Goal: Task Accomplishment & Management: Use online tool/utility

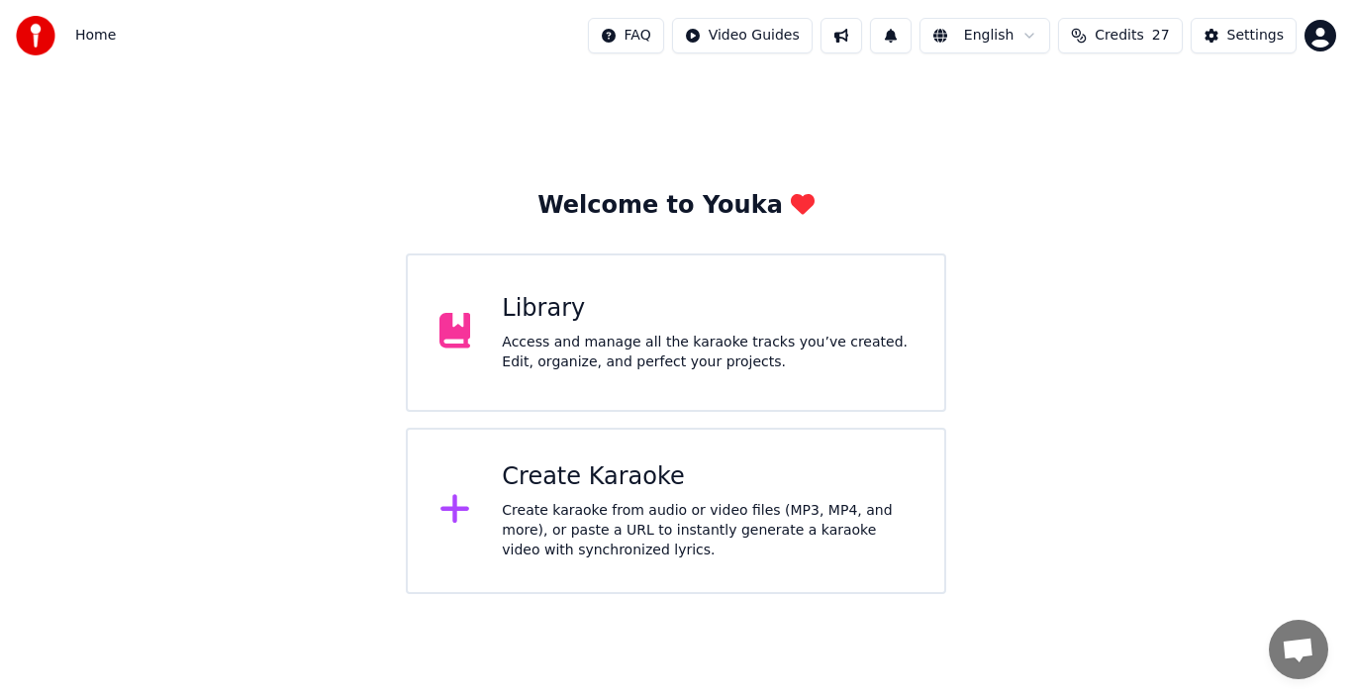
click at [596, 482] on div "Create Karaoke" at bounding box center [707, 477] width 411 height 32
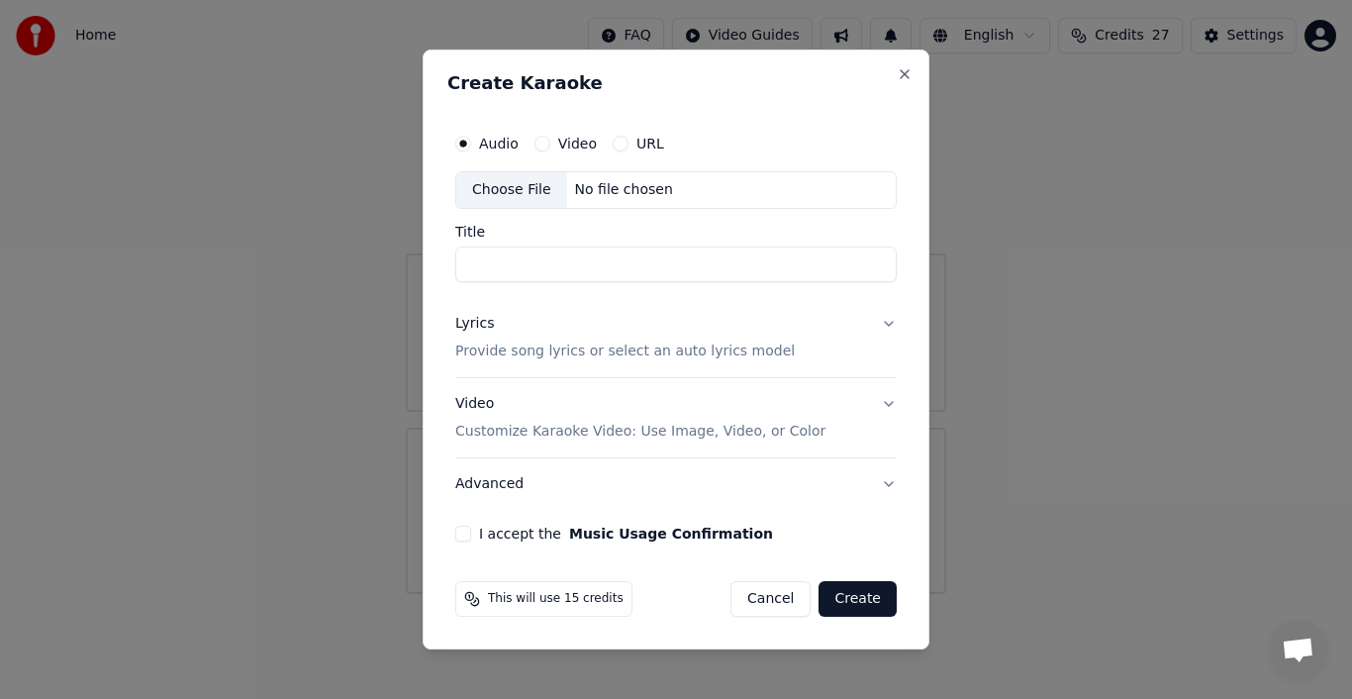
click at [524, 192] on div "Choose File" at bounding box center [511, 190] width 111 height 36
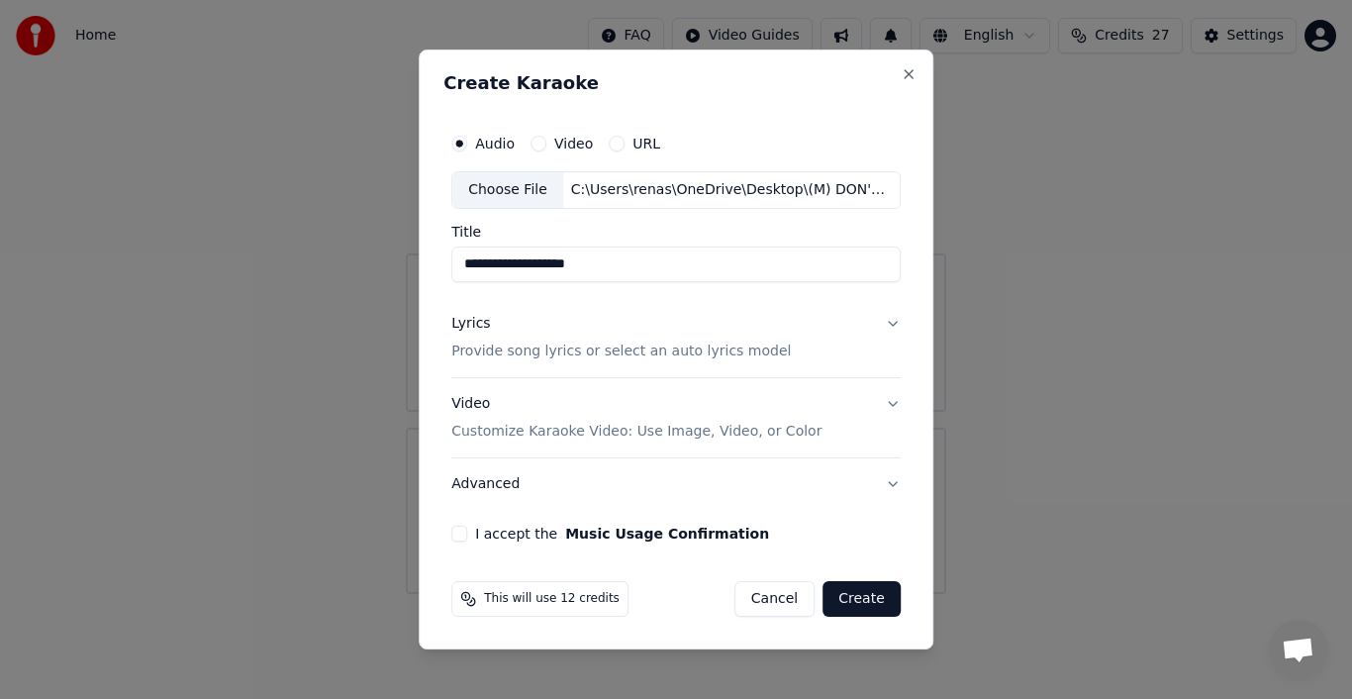
click at [671, 270] on input "**********" at bounding box center [675, 264] width 449 height 36
type input "**********"
click at [915, 75] on div "**********" at bounding box center [676, 349] width 515 height 600
click at [909, 77] on button "Close" at bounding box center [909, 74] width 16 height 16
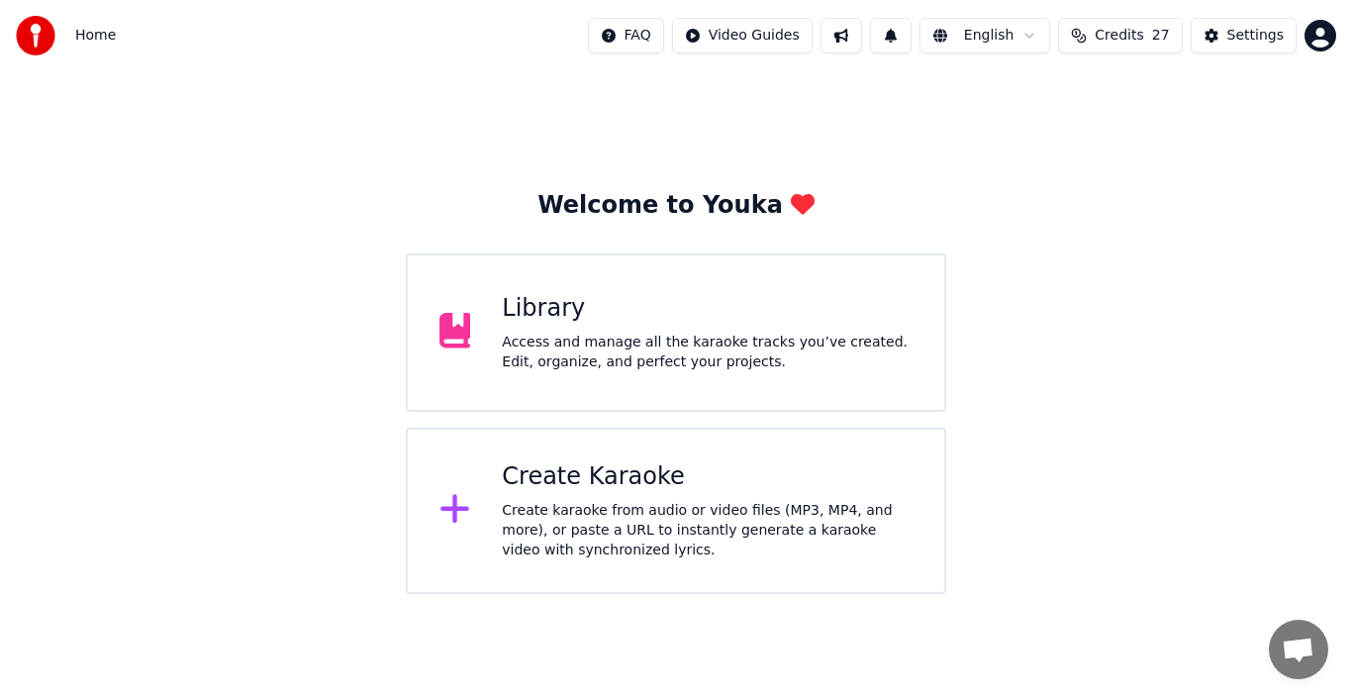
click at [608, 477] on div "Create Karaoke" at bounding box center [707, 477] width 411 height 32
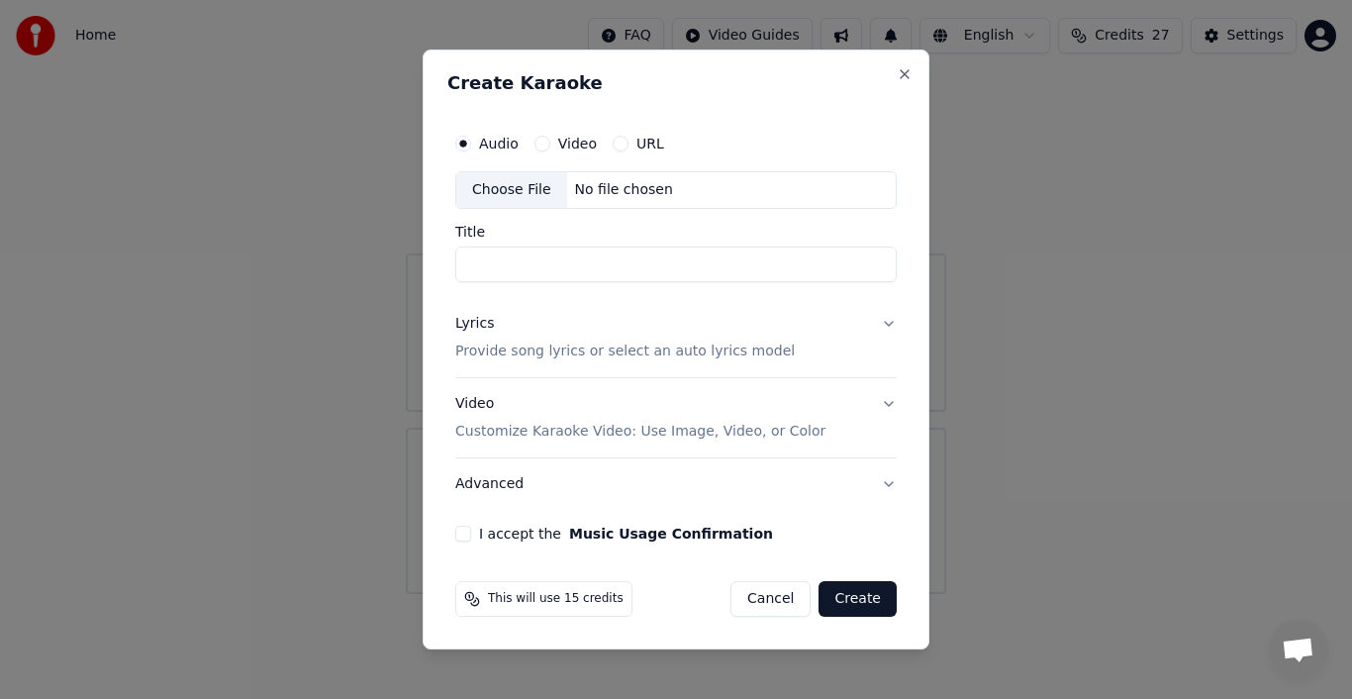
click at [520, 182] on div "Choose File" at bounding box center [511, 190] width 111 height 36
type input "**********"
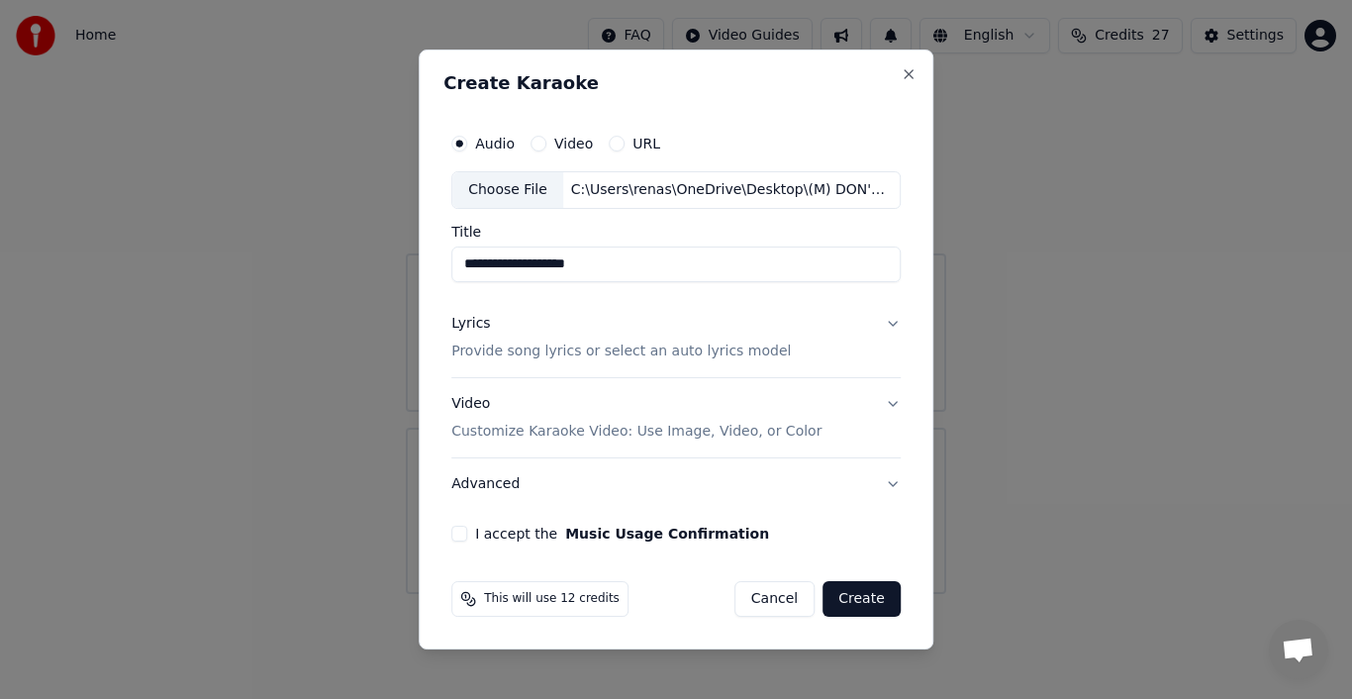
click at [483, 324] on div "Lyrics" at bounding box center [470, 324] width 39 height 20
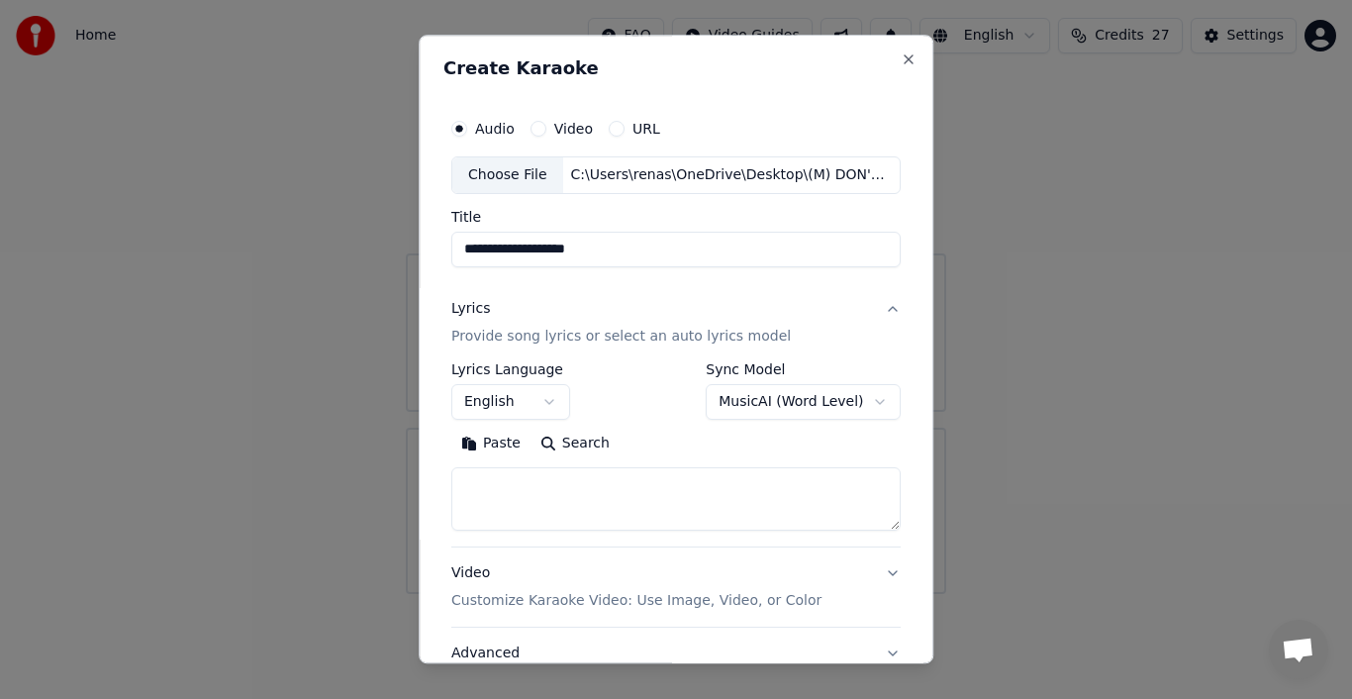
click at [481, 444] on button "Paste" at bounding box center [490, 444] width 79 height 32
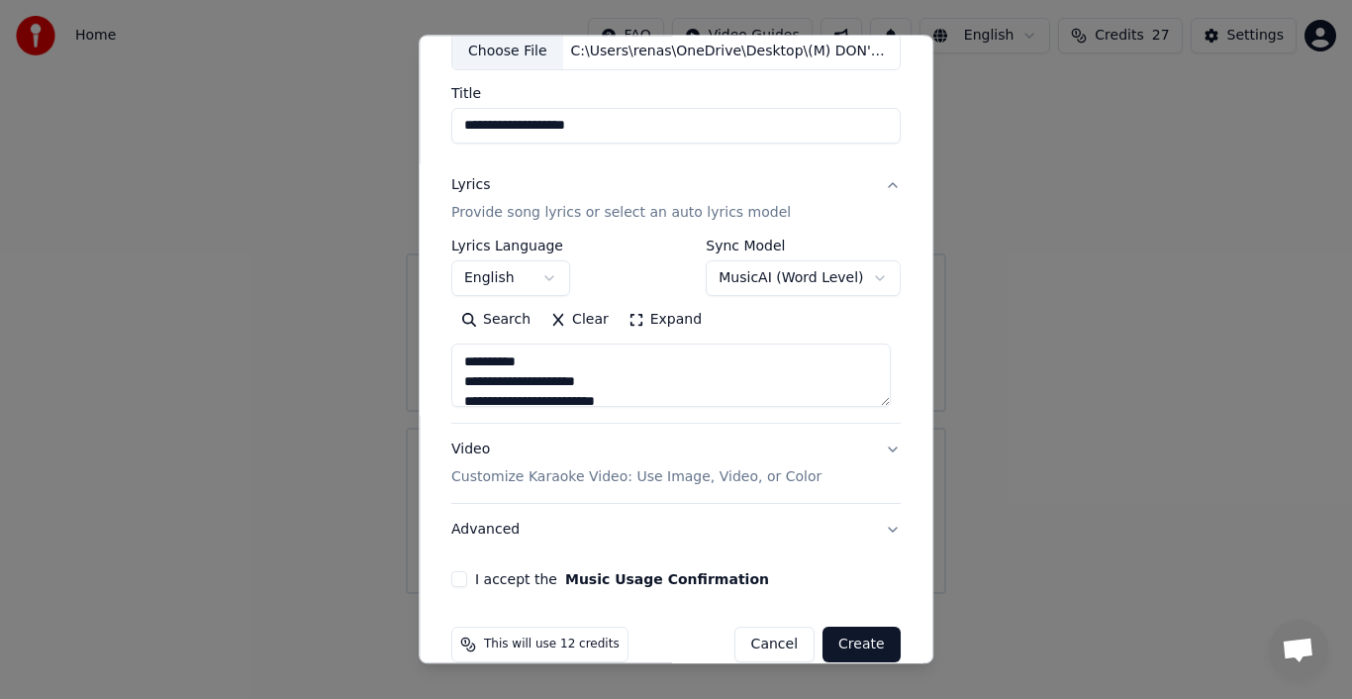
scroll to position [132, 0]
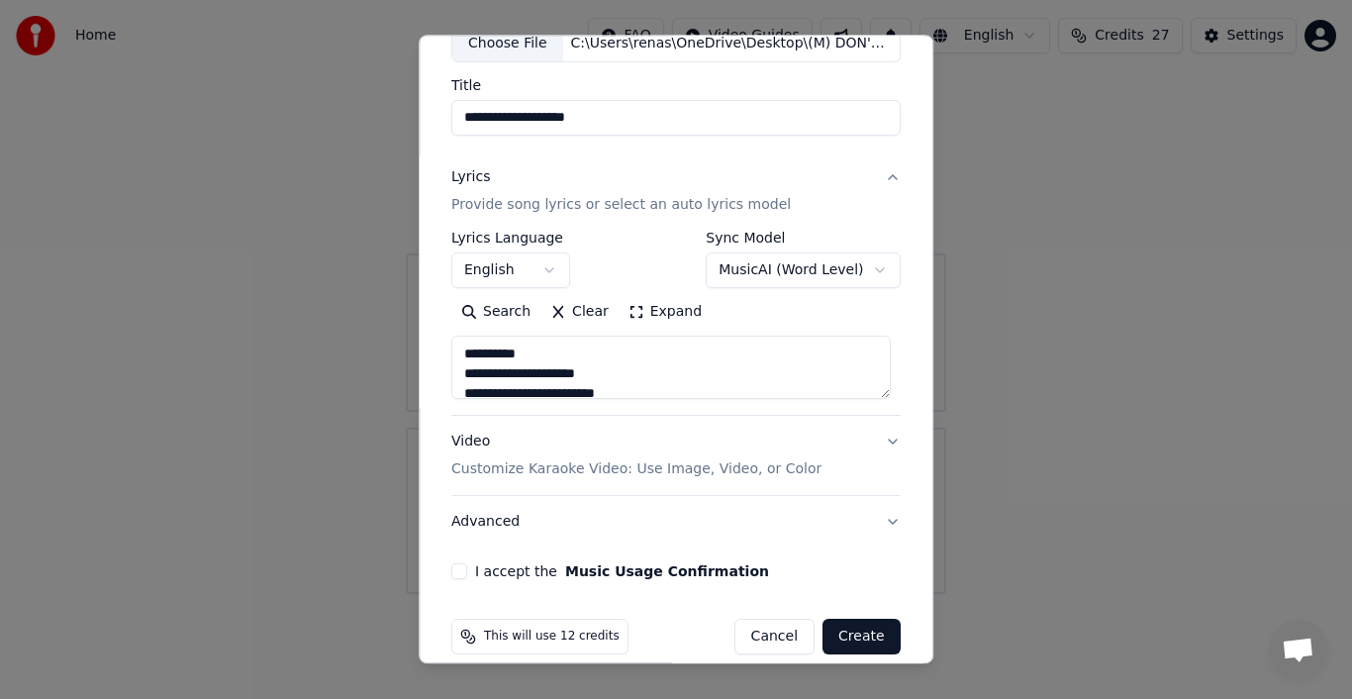
click at [467, 439] on div "Video Customize Karaoke Video: Use Image, Video, or Color" at bounding box center [636, 456] width 370 height 48
type textarea "**********"
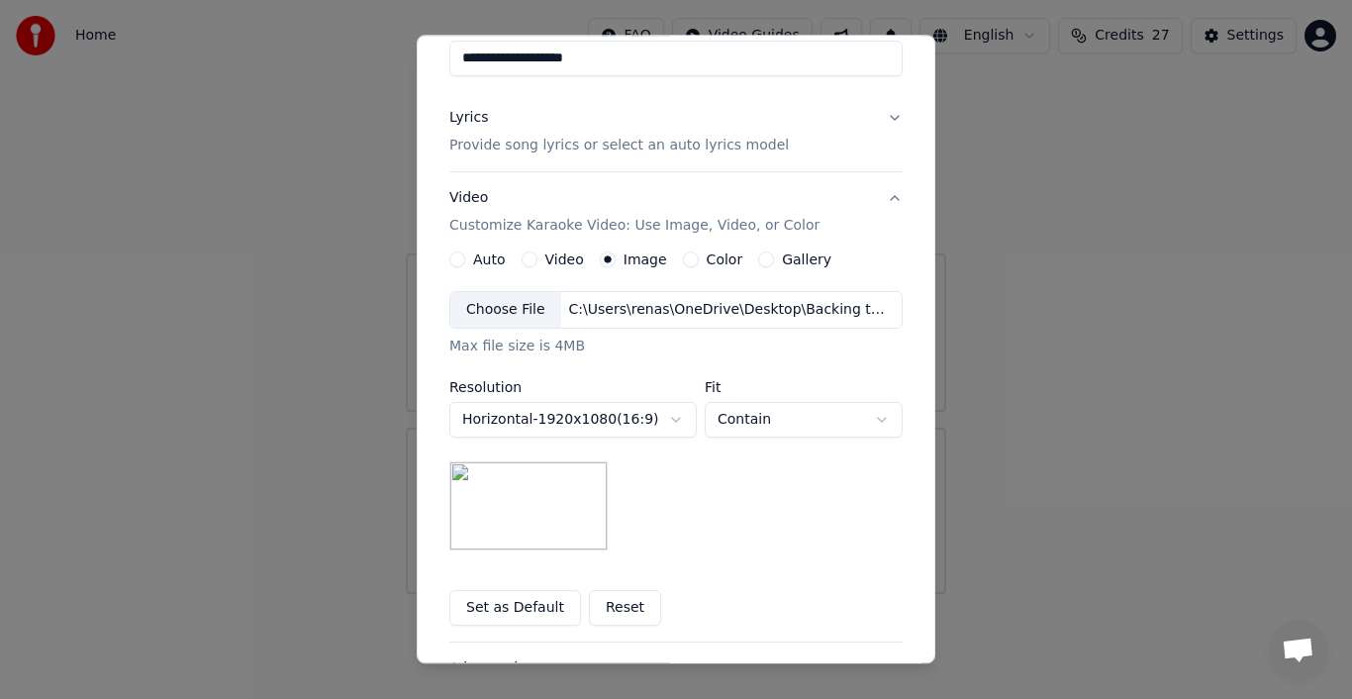
scroll to position [330, 0]
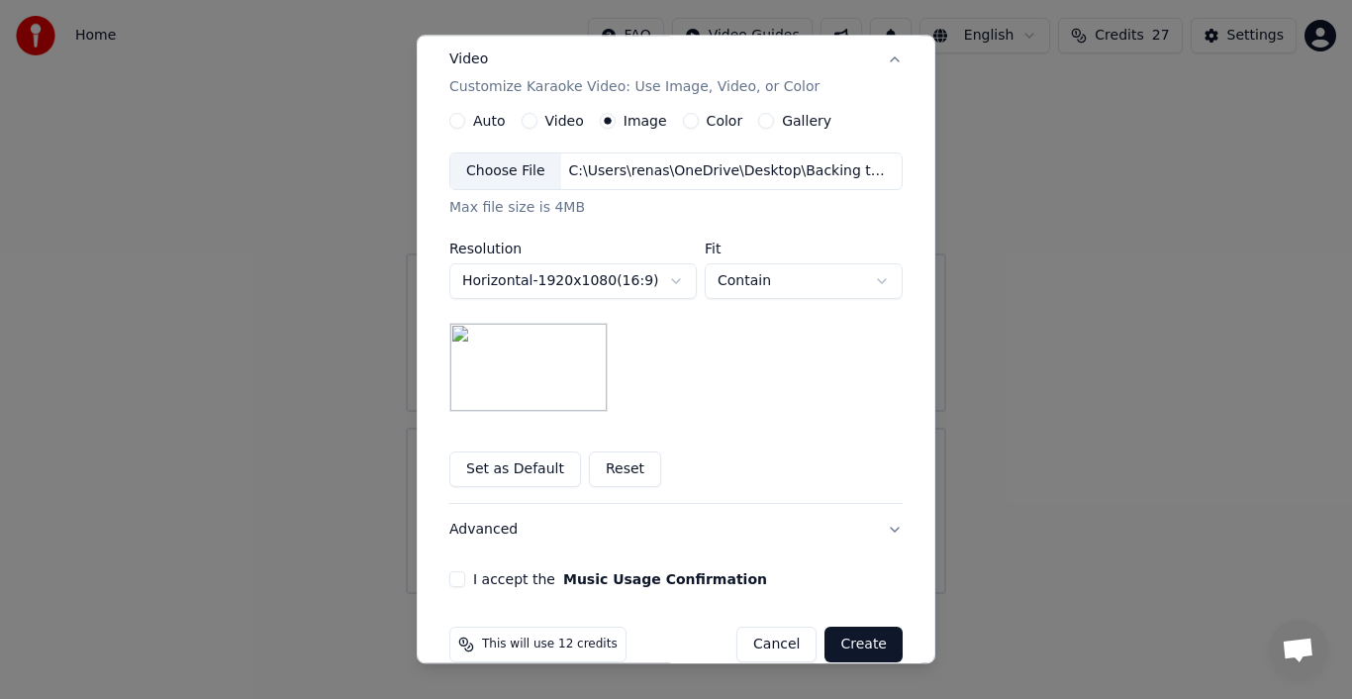
click at [612, 465] on button "Reset" at bounding box center [625, 469] width 72 height 36
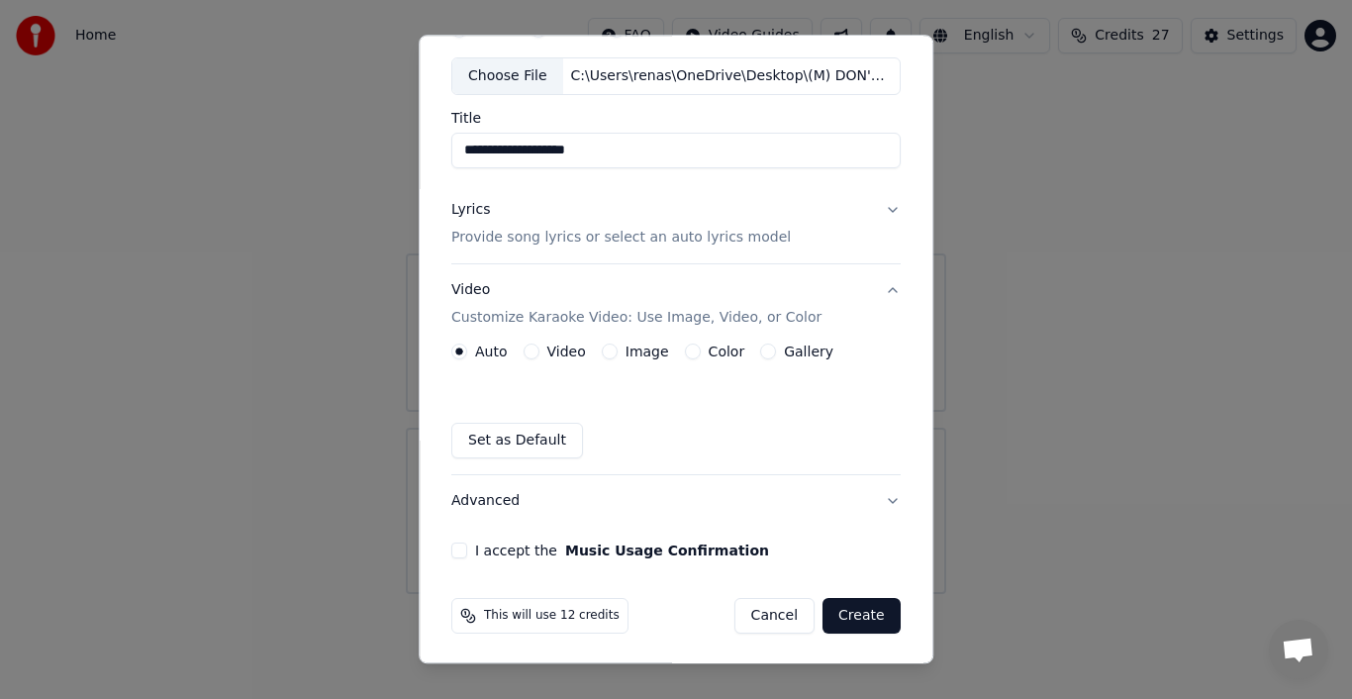
click at [632, 354] on label "Image" at bounding box center [648, 351] width 44 height 14
click at [618, 354] on button "Image" at bounding box center [610, 351] width 16 height 16
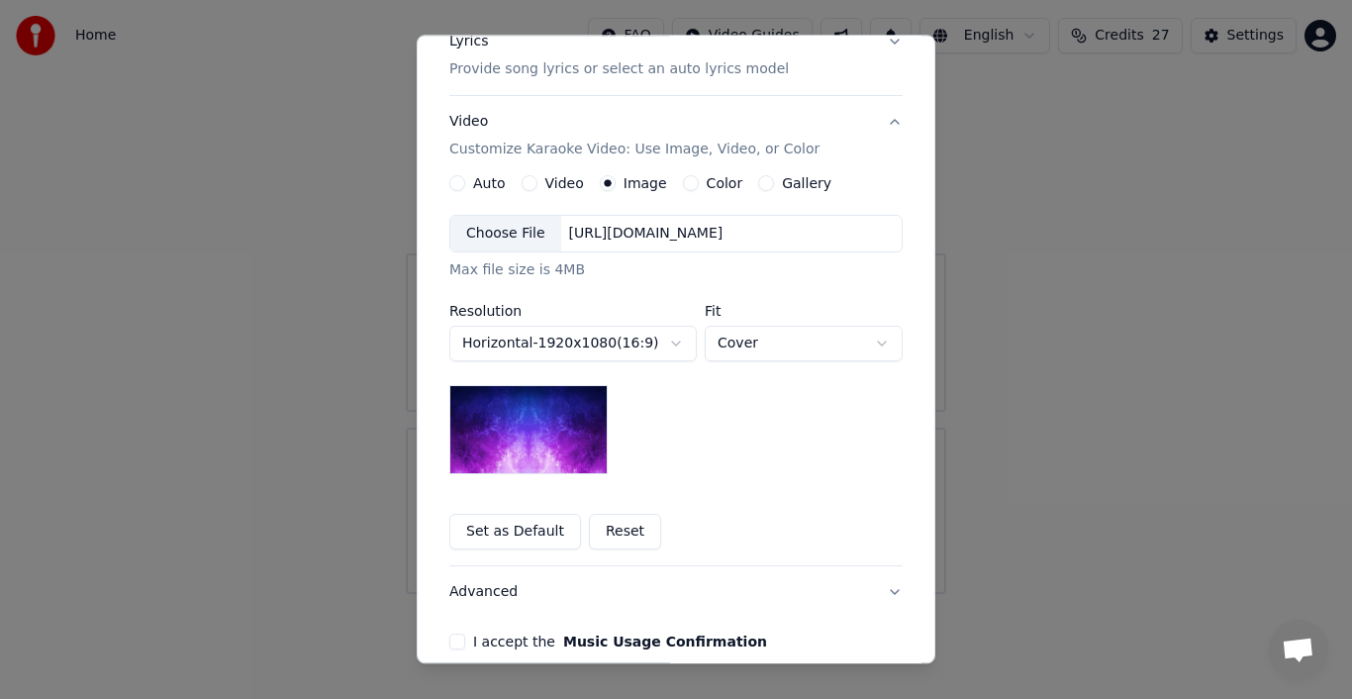
scroll to position [297, 0]
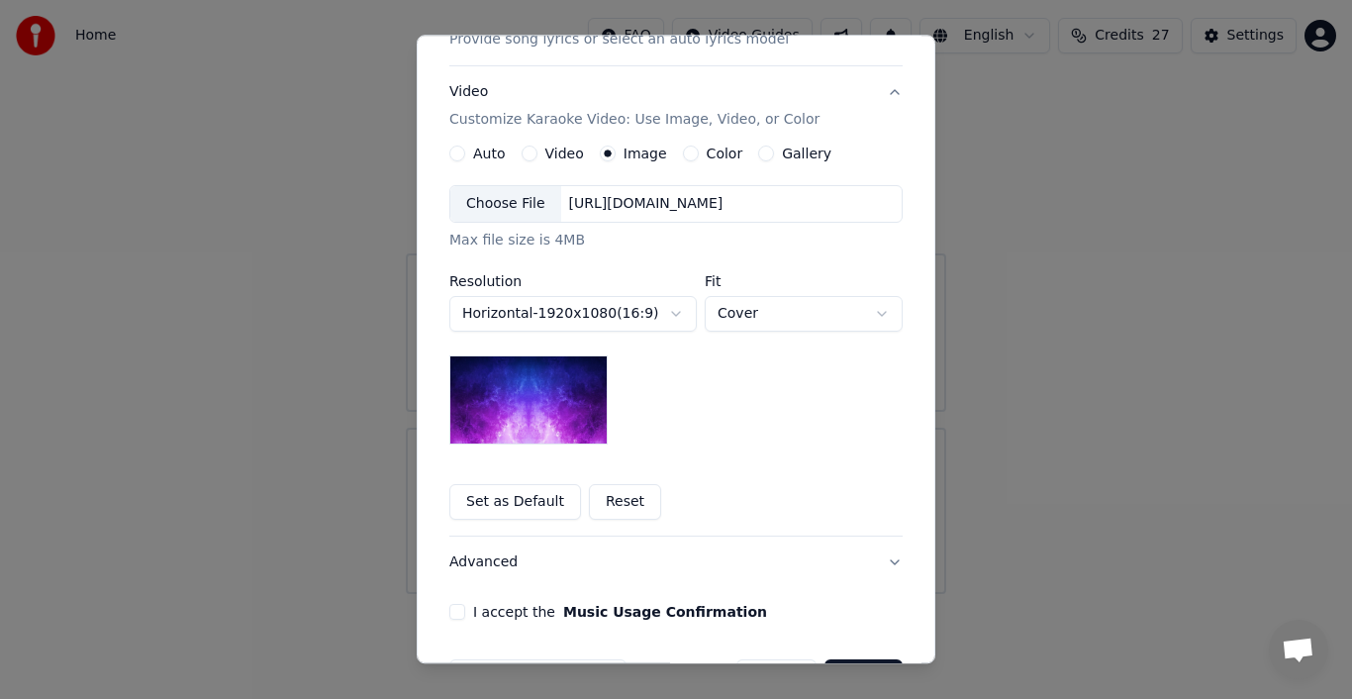
click at [520, 206] on div "Choose File" at bounding box center [505, 204] width 111 height 36
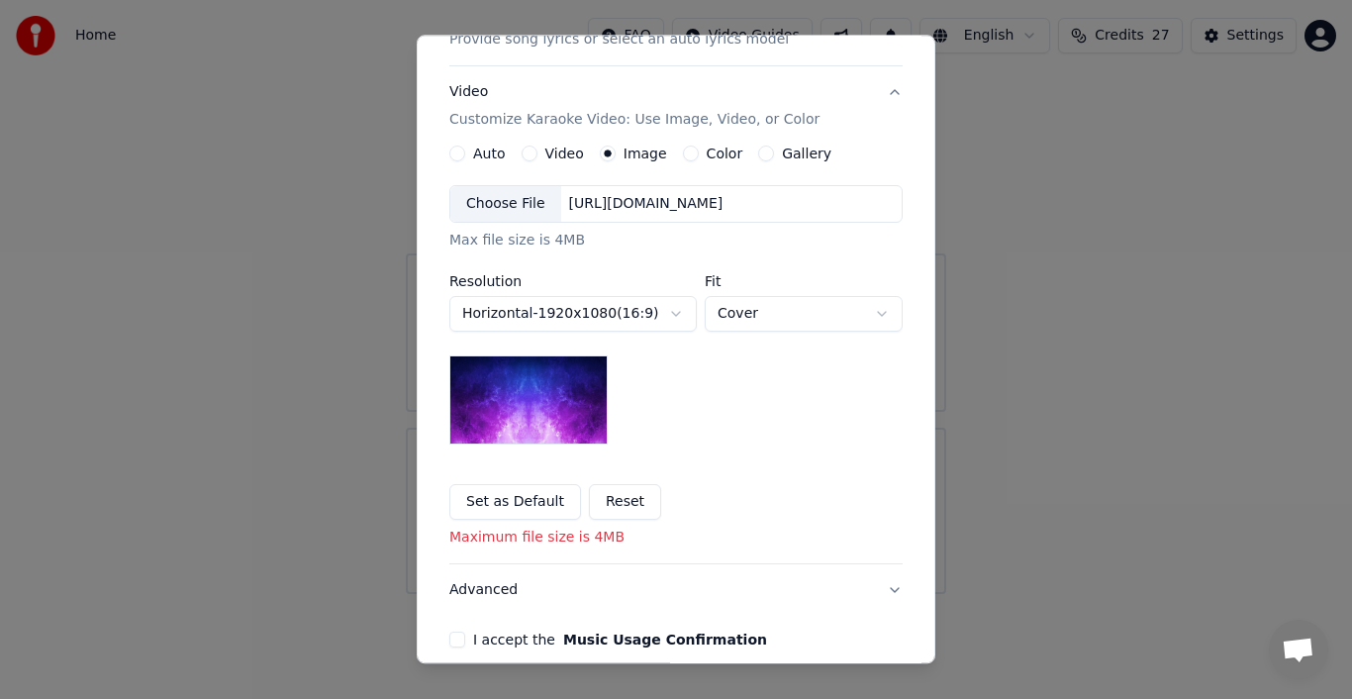
click at [484, 198] on div "Choose File" at bounding box center [505, 204] width 111 height 36
click at [881, 315] on body "**********" at bounding box center [676, 297] width 1352 height 594
click at [594, 384] on img at bounding box center [528, 399] width 158 height 89
click at [579, 384] on img at bounding box center [528, 399] width 158 height 89
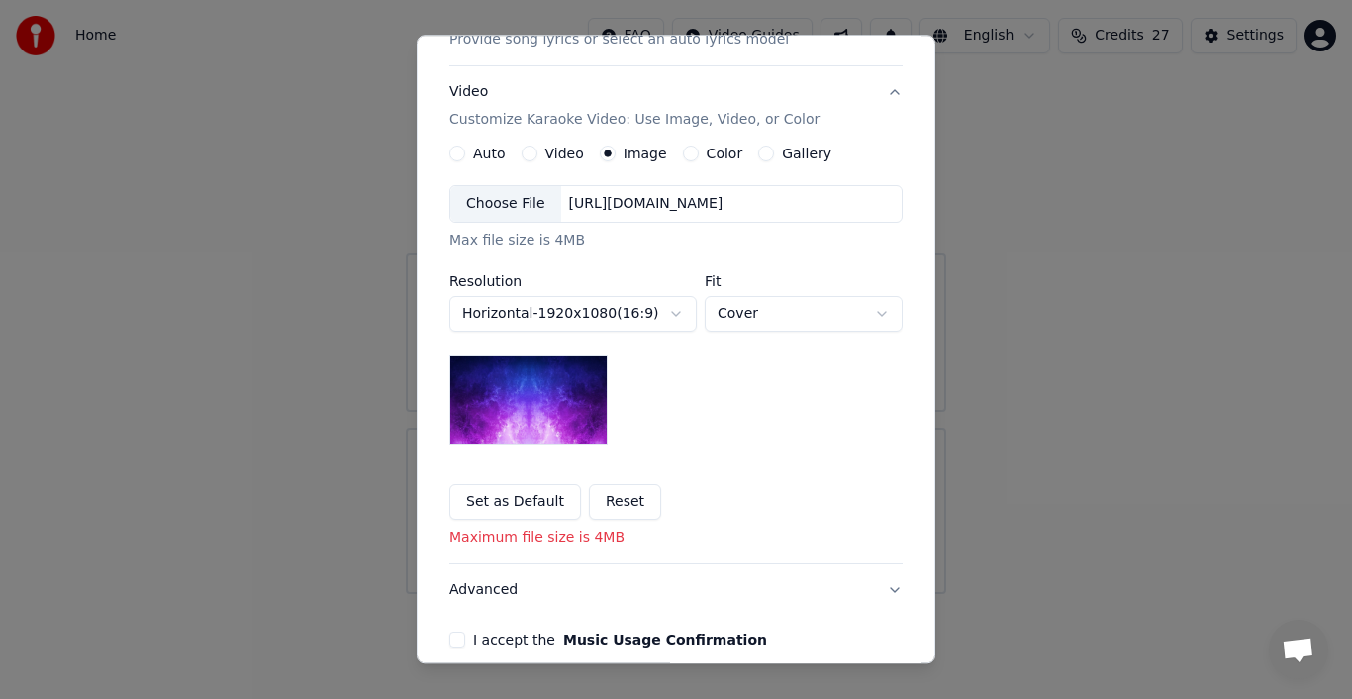
click at [516, 202] on div "Choose File" at bounding box center [505, 204] width 111 height 36
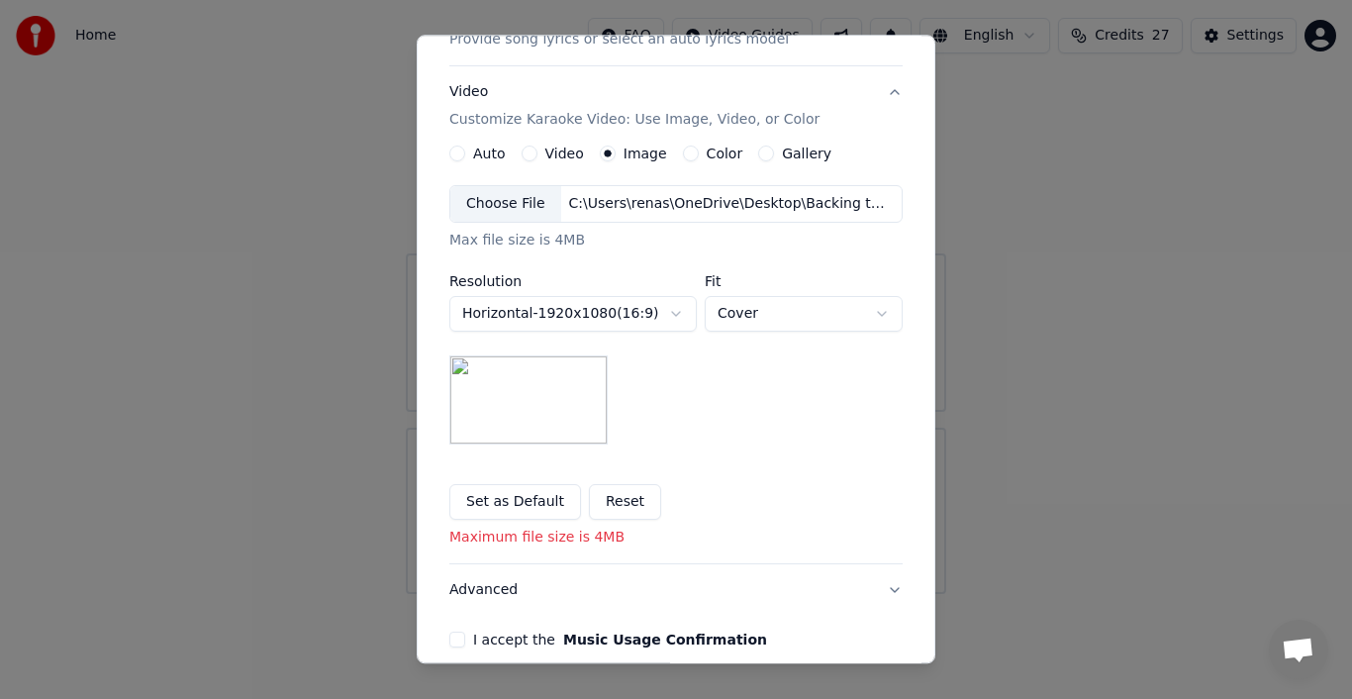
click at [515, 499] on button "Set as Default" at bounding box center [515, 502] width 132 height 36
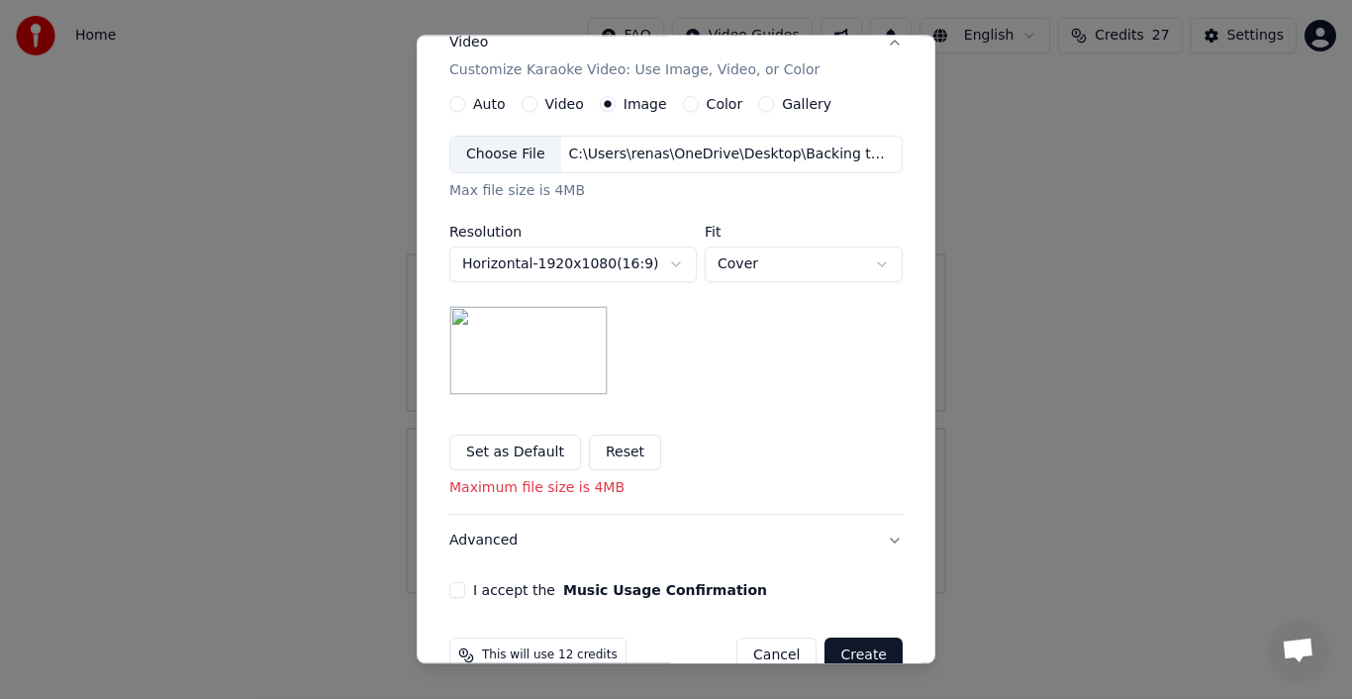
scroll to position [385, 0]
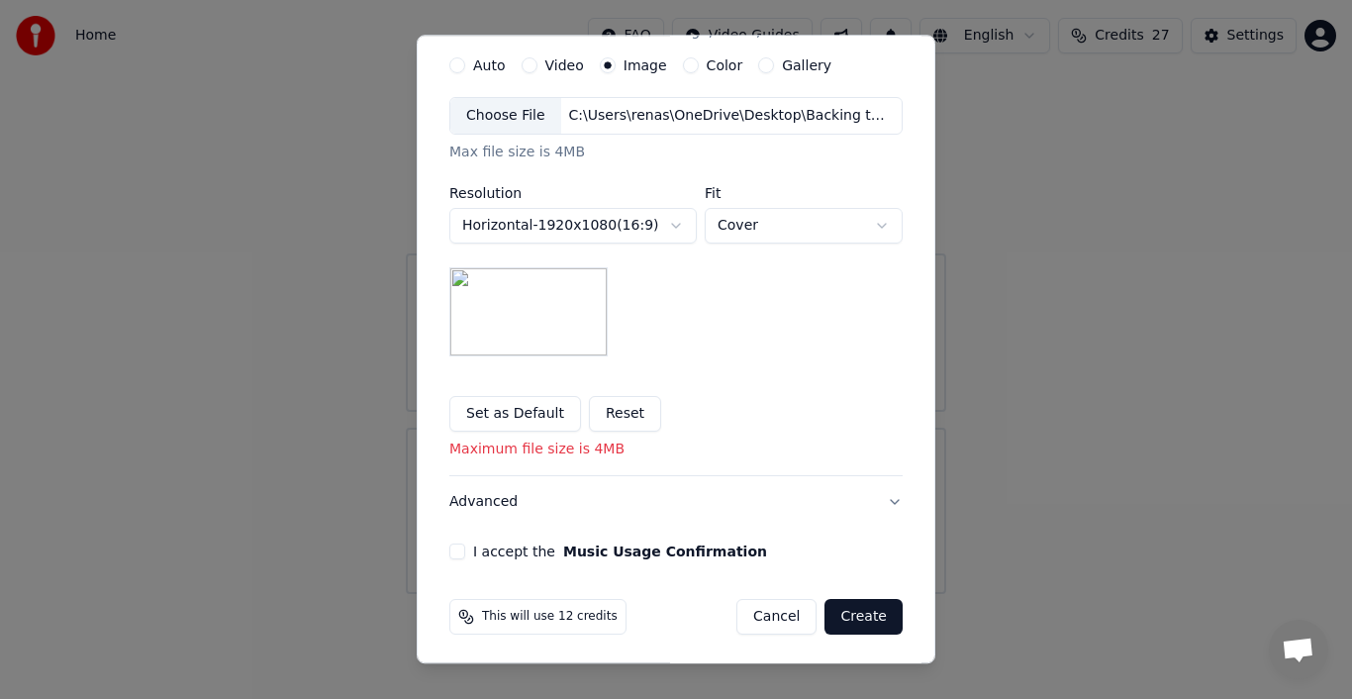
click at [452, 549] on button "I accept the Music Usage Confirmation" at bounding box center [457, 551] width 16 height 16
click at [867, 617] on button "Create" at bounding box center [863, 617] width 78 height 36
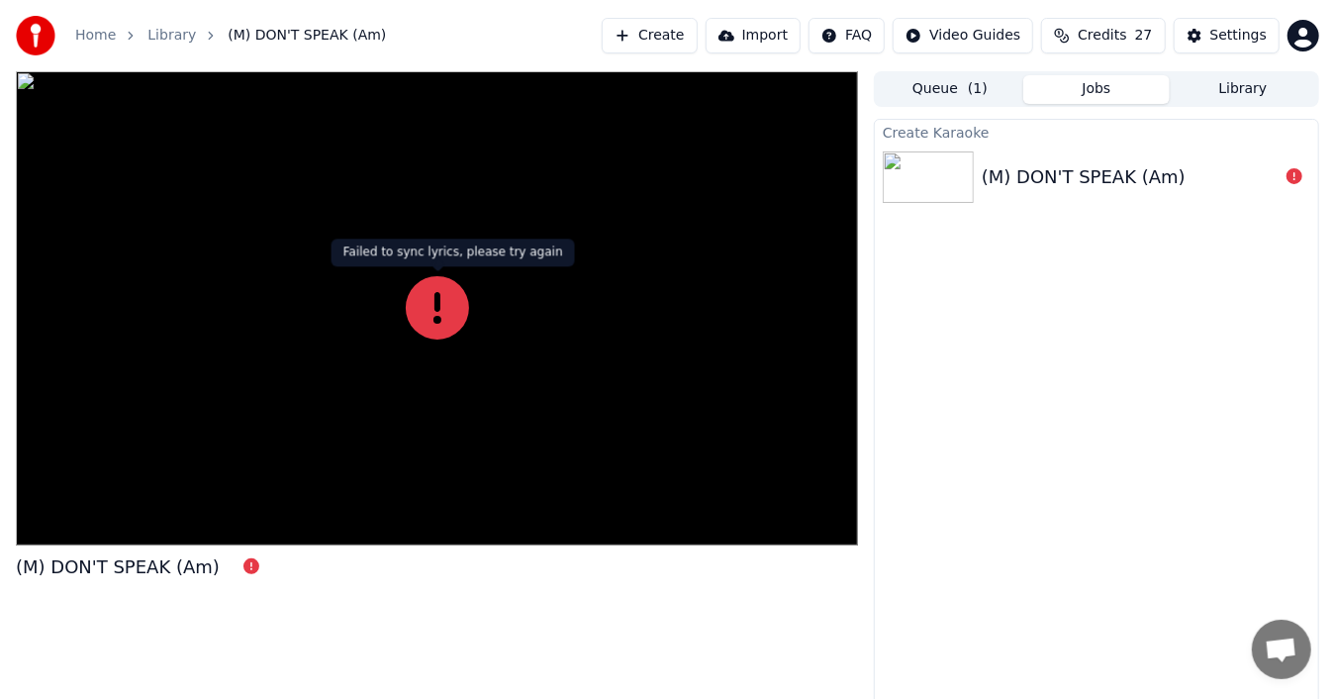
click at [450, 312] on icon at bounding box center [437, 307] width 63 height 63
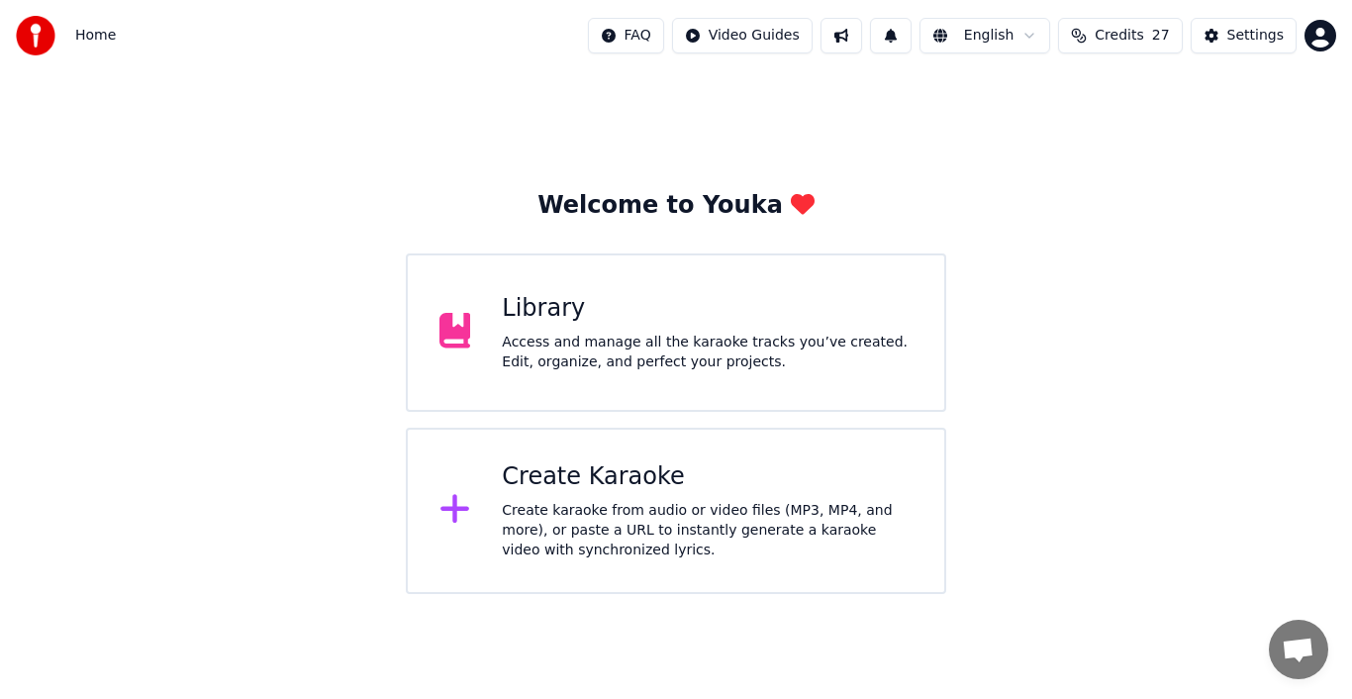
click at [572, 516] on div "Create karaoke from audio or video files (MP3, MP4, and more), or paste a URL t…" at bounding box center [707, 530] width 411 height 59
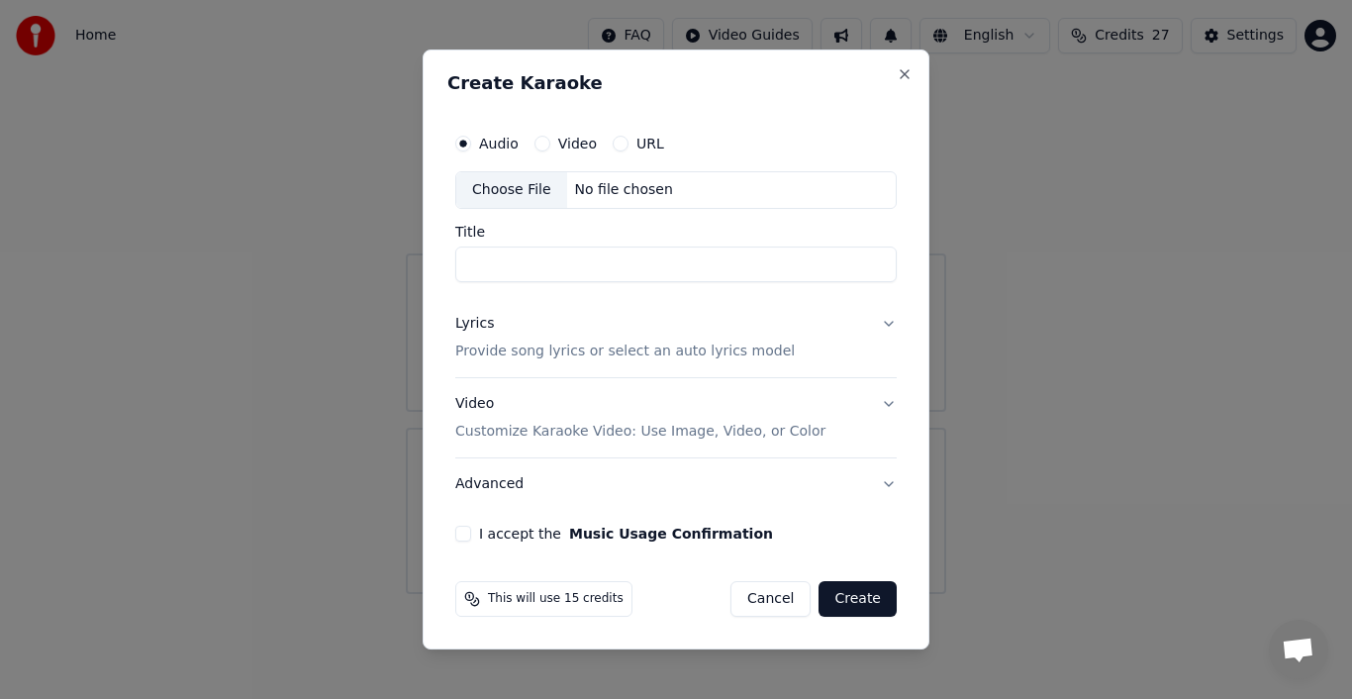
click at [529, 188] on div "Choose File" at bounding box center [511, 190] width 111 height 36
type input "**********"
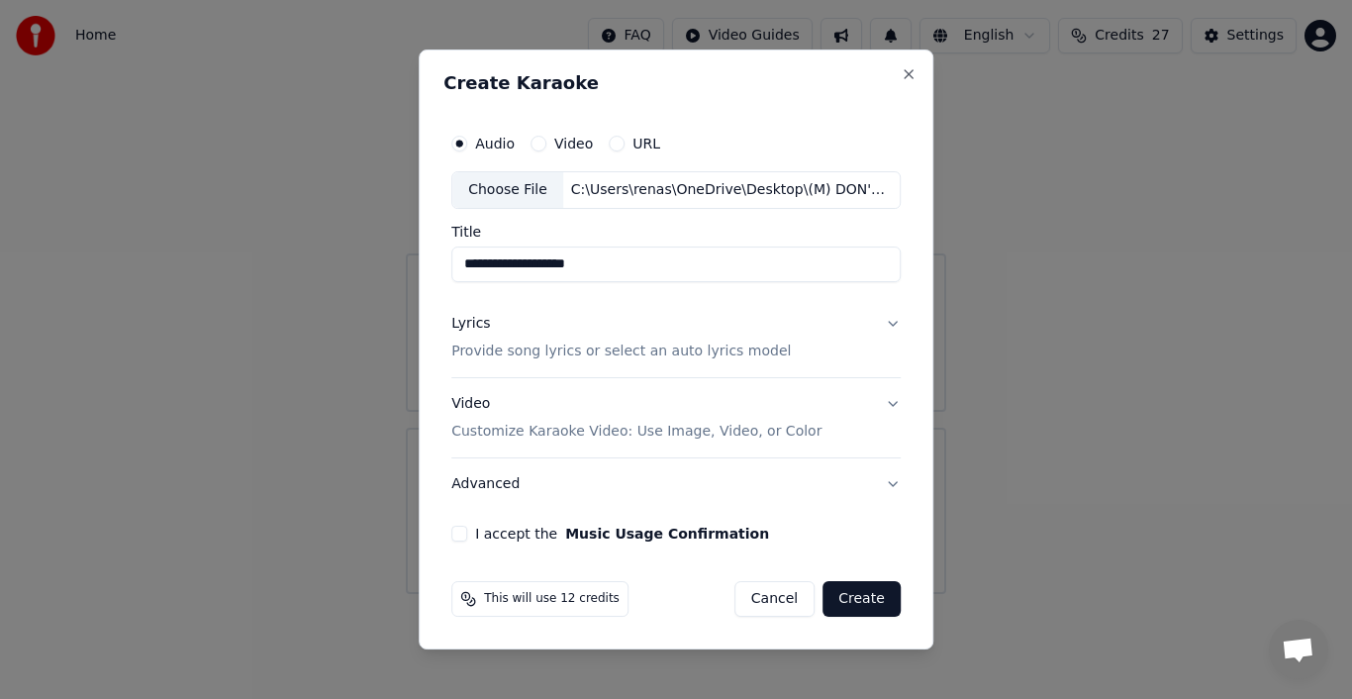
click at [475, 327] on div "Lyrics" at bounding box center [470, 324] width 39 height 20
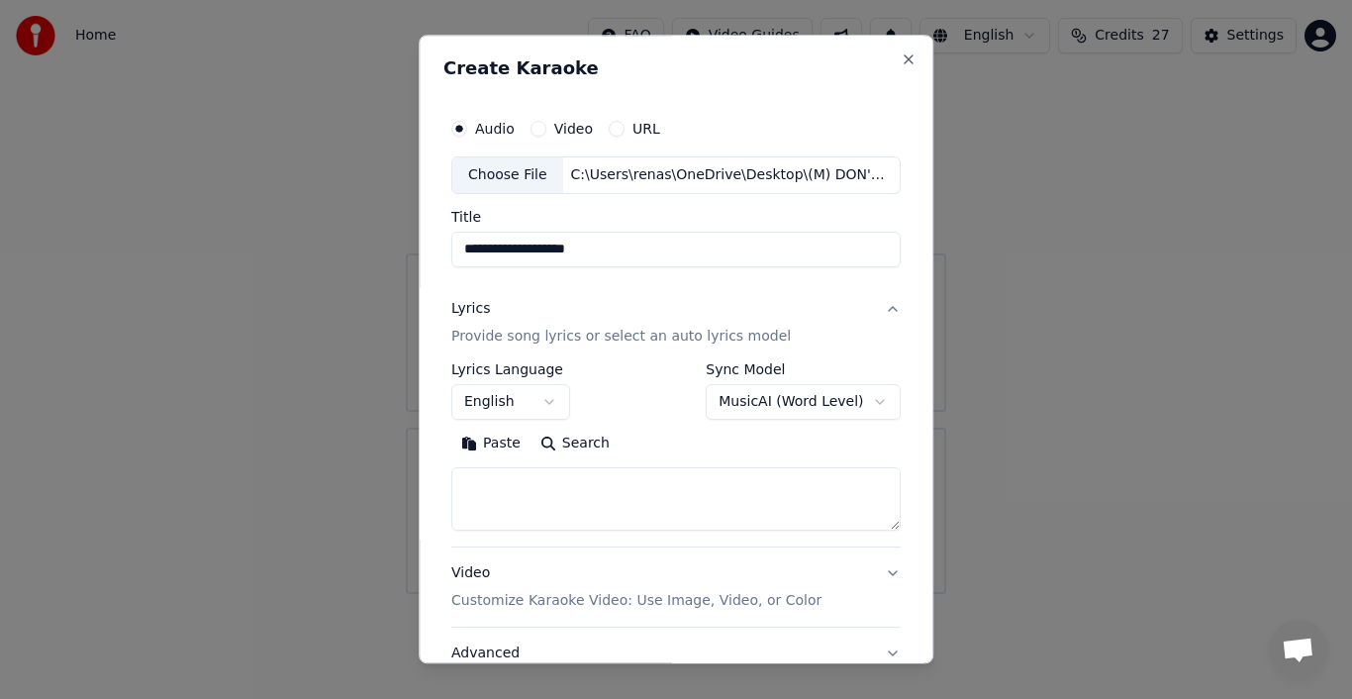
click at [489, 439] on button "Paste" at bounding box center [490, 444] width 79 height 32
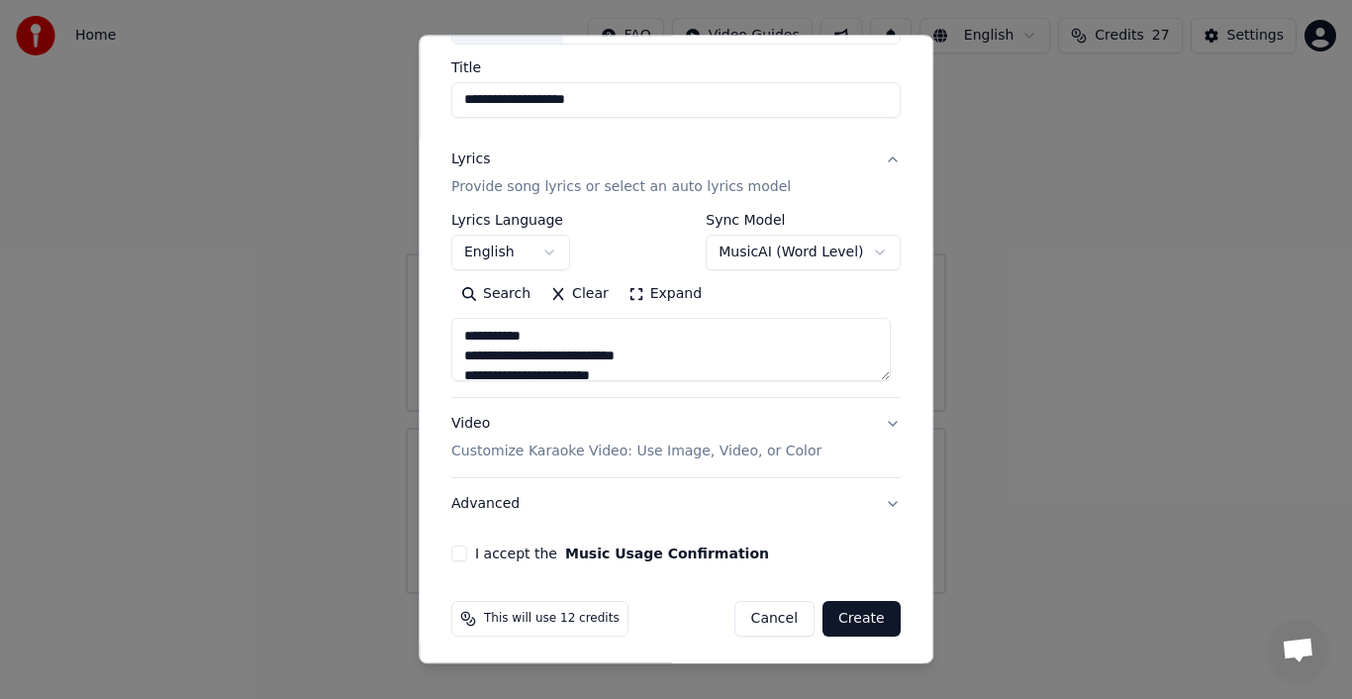
scroll to position [152, 0]
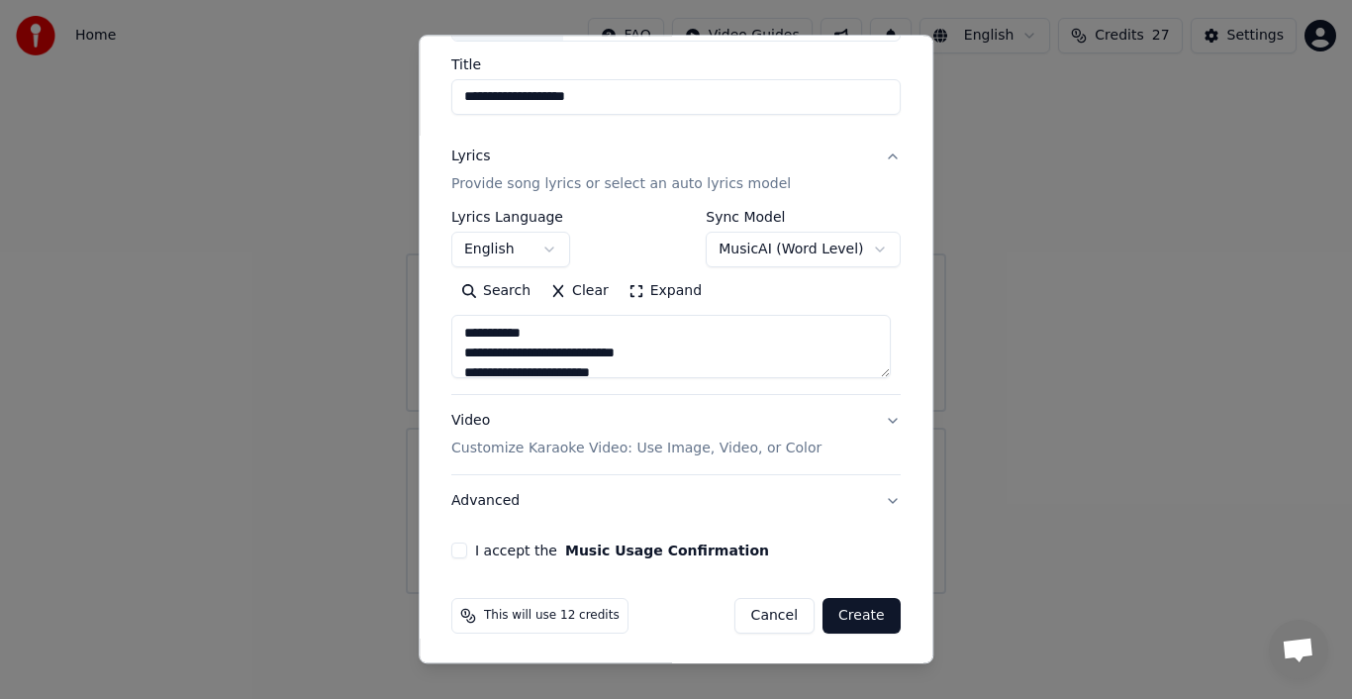
click at [559, 443] on p "Customize Karaoke Video: Use Image, Video, or Color" at bounding box center [636, 448] width 370 height 20
type textarea "**********"
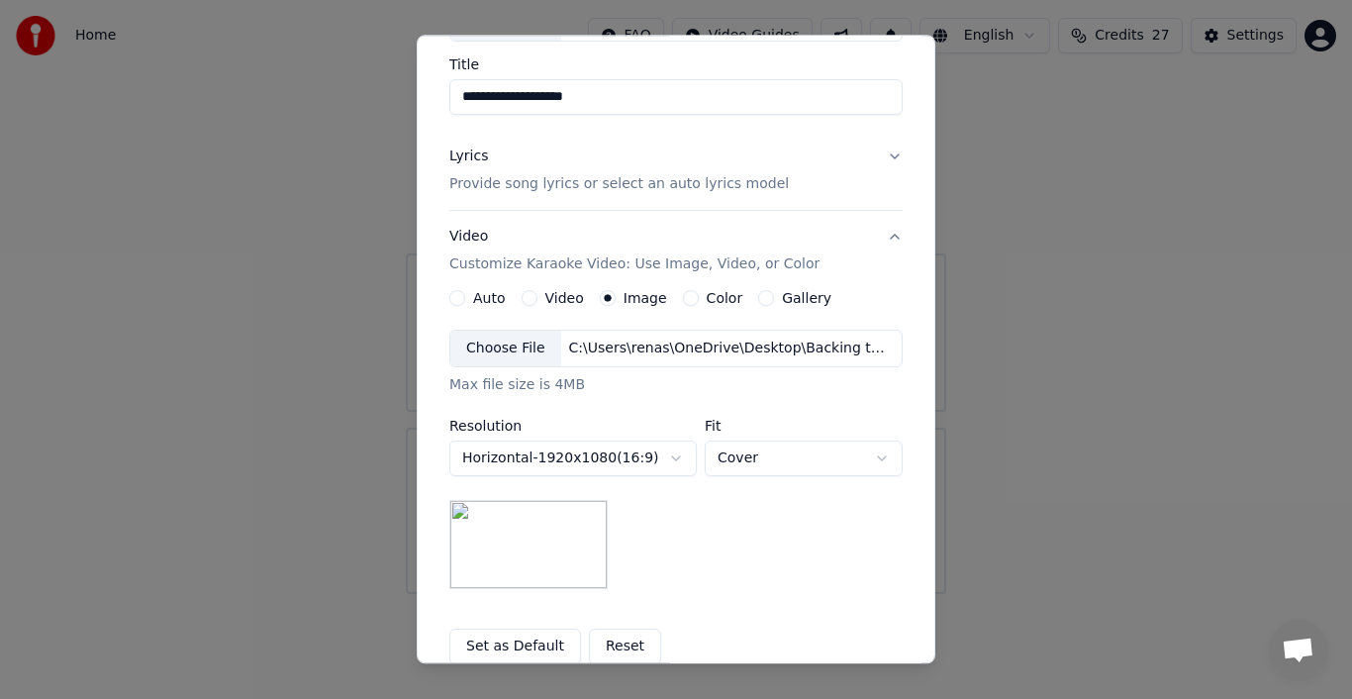
scroll to position [251, 0]
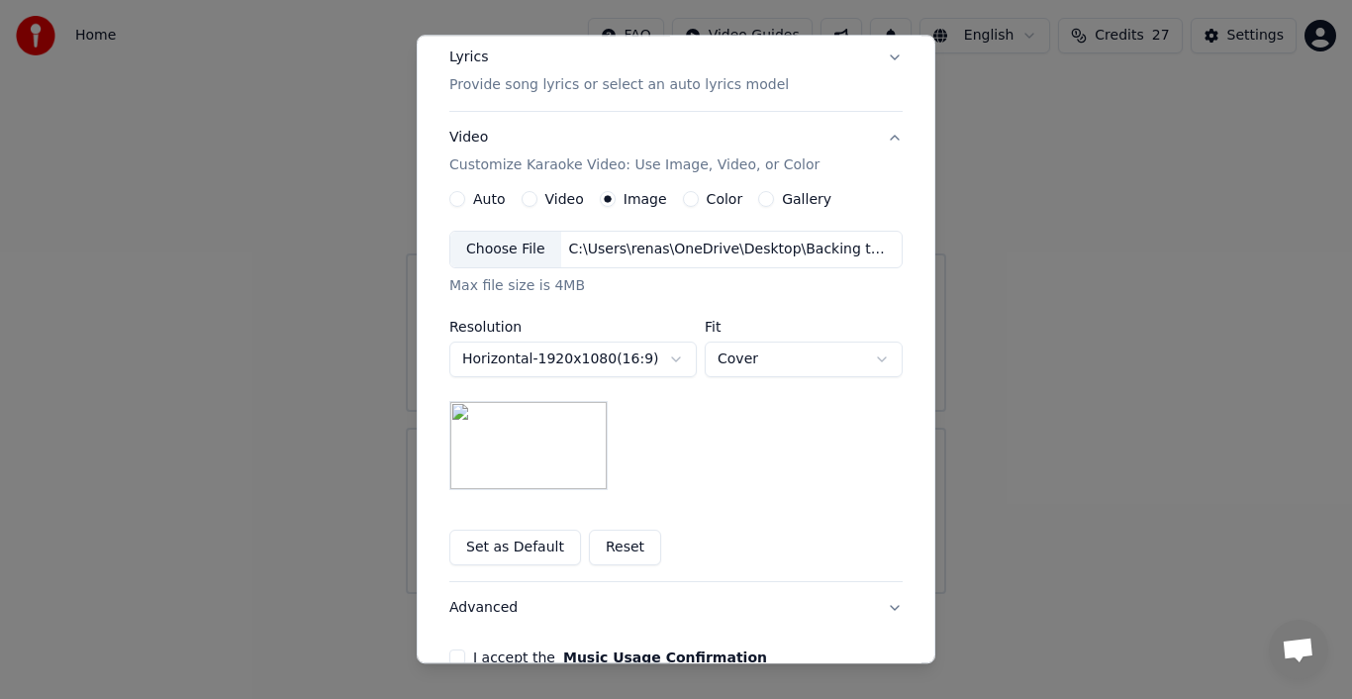
click at [528, 542] on button "Set as Default" at bounding box center [515, 548] width 132 height 36
click at [511, 248] on div "Choose File" at bounding box center [505, 250] width 111 height 36
click at [512, 541] on button "Set as Default" at bounding box center [515, 548] width 132 height 36
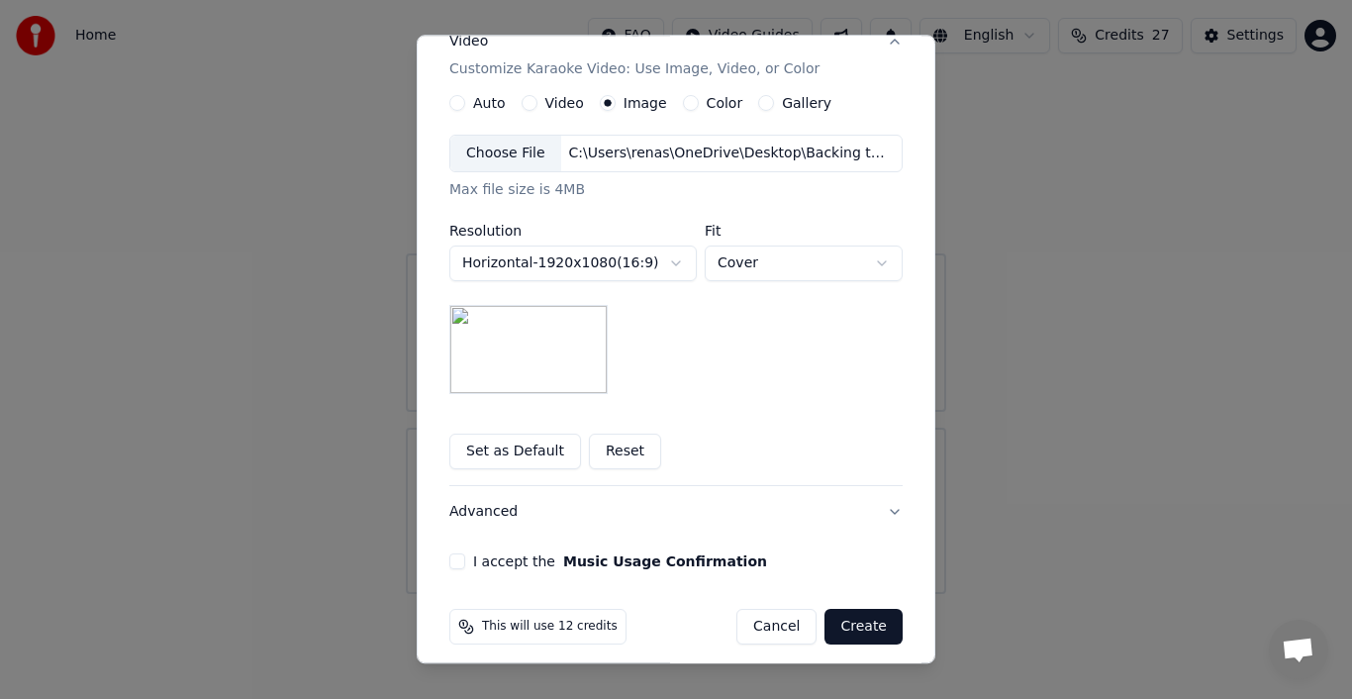
scroll to position [357, 0]
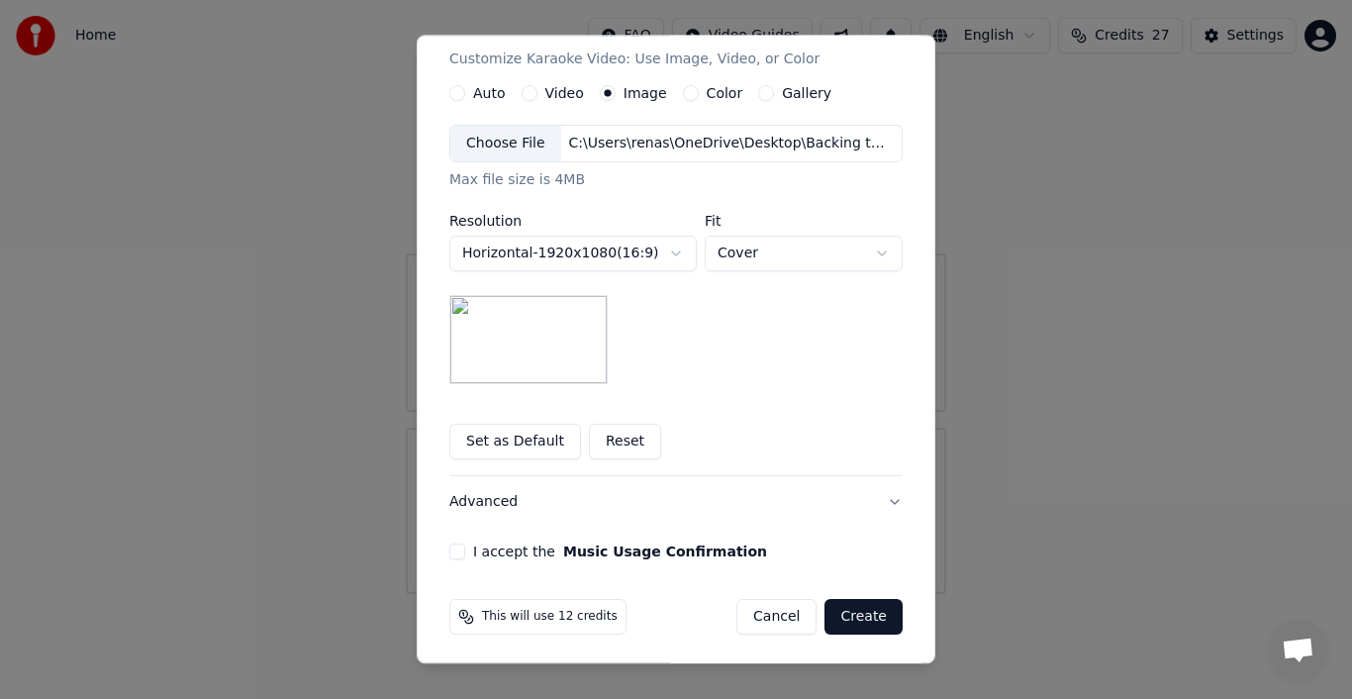
click at [451, 550] on button "I accept the Music Usage Confirmation" at bounding box center [457, 551] width 16 height 16
click at [859, 607] on button "Create" at bounding box center [863, 617] width 78 height 36
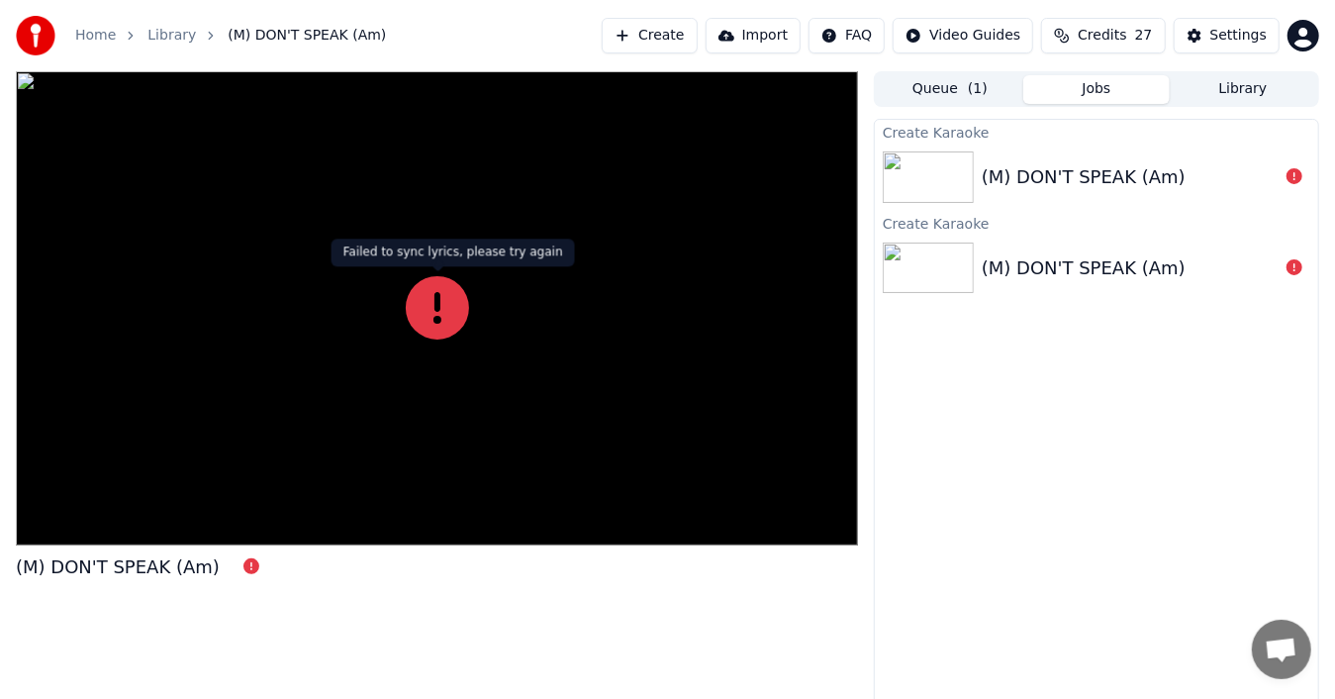
click at [450, 299] on icon at bounding box center [437, 307] width 63 height 63
click at [448, 310] on icon at bounding box center [437, 307] width 63 height 63
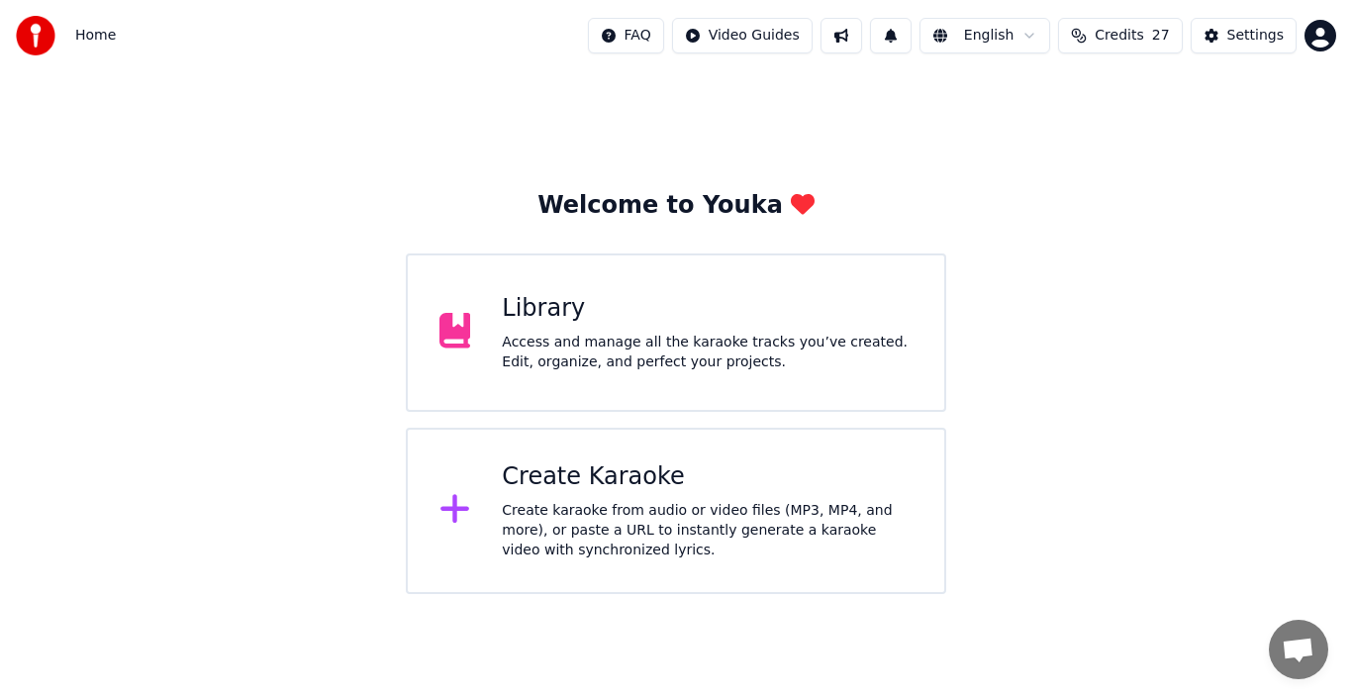
click at [610, 466] on div "Create Karaoke" at bounding box center [707, 477] width 411 height 32
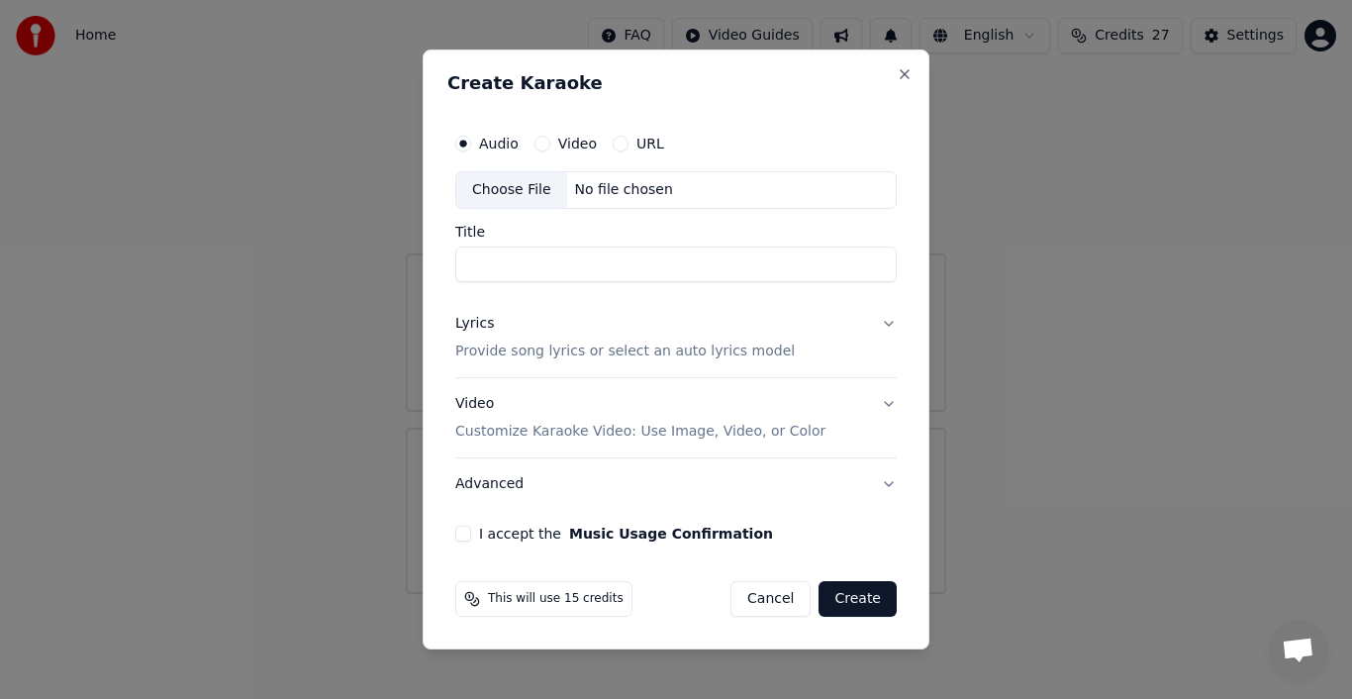
click at [501, 188] on div "Choose File" at bounding box center [511, 190] width 111 height 36
type input "**********"
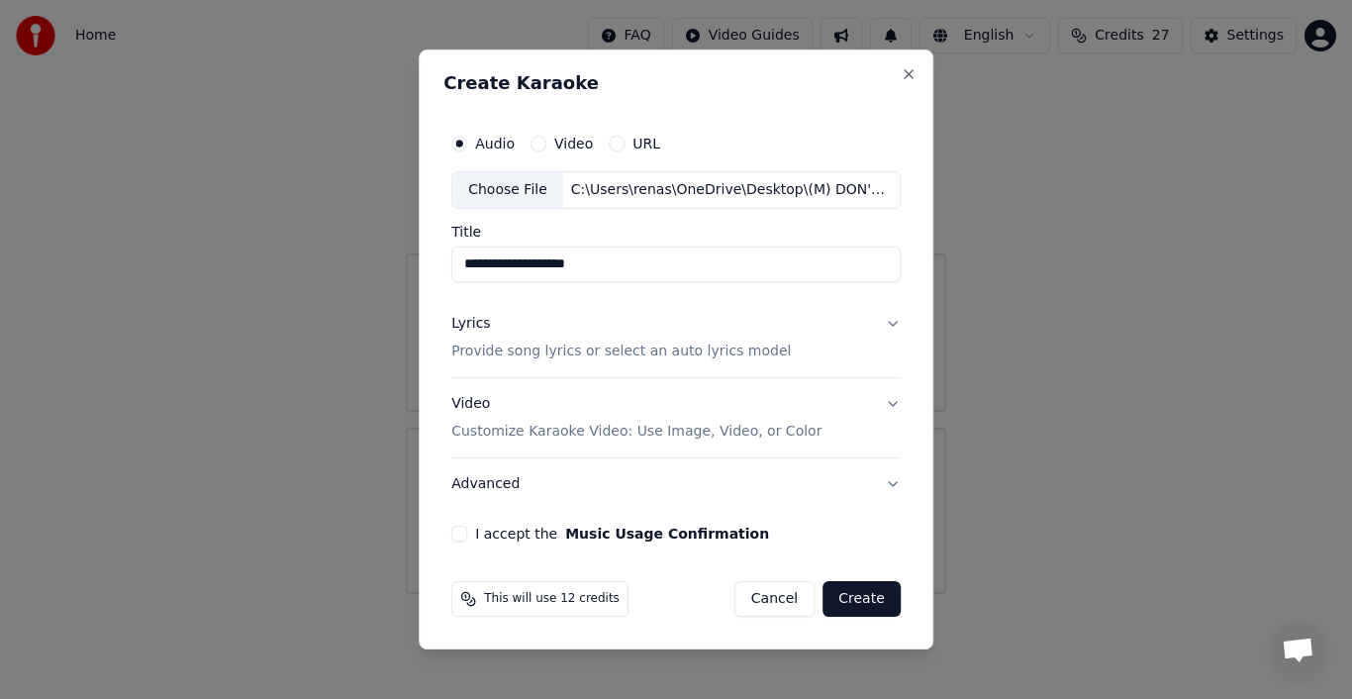
click at [478, 327] on div "Lyrics" at bounding box center [470, 324] width 39 height 20
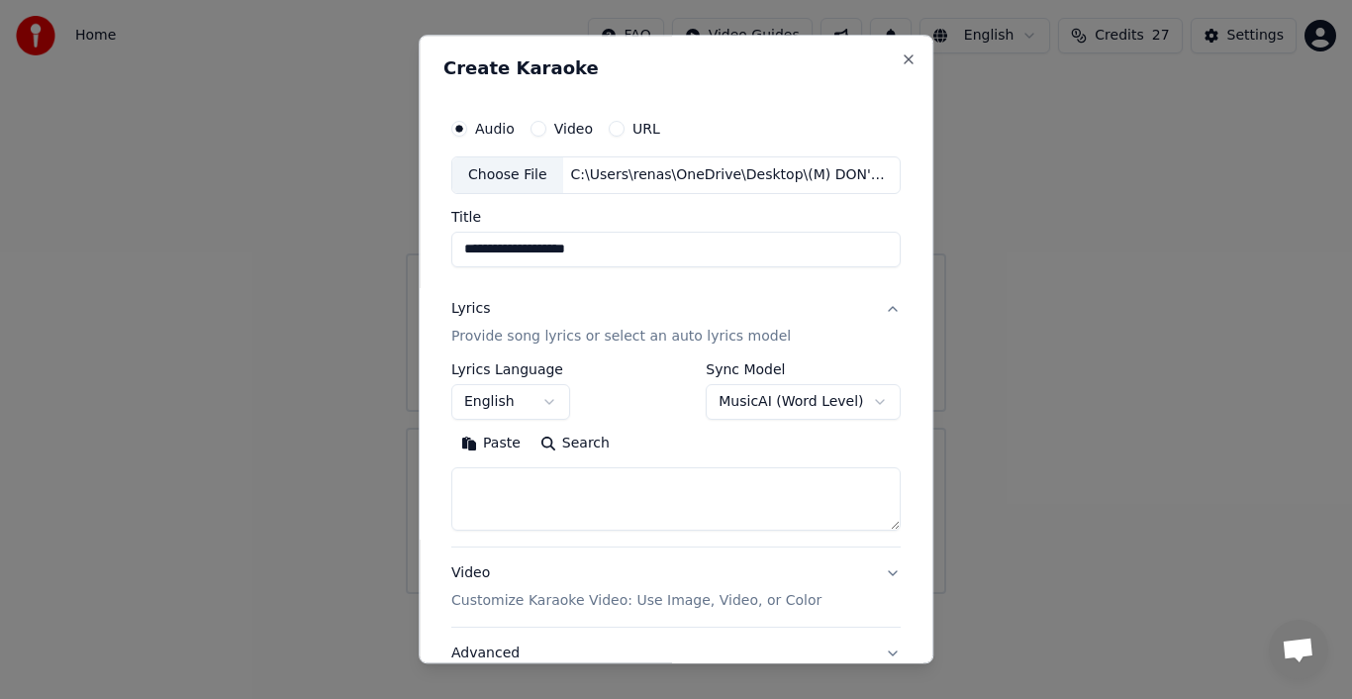
click at [493, 443] on button "Paste" at bounding box center [490, 444] width 79 height 32
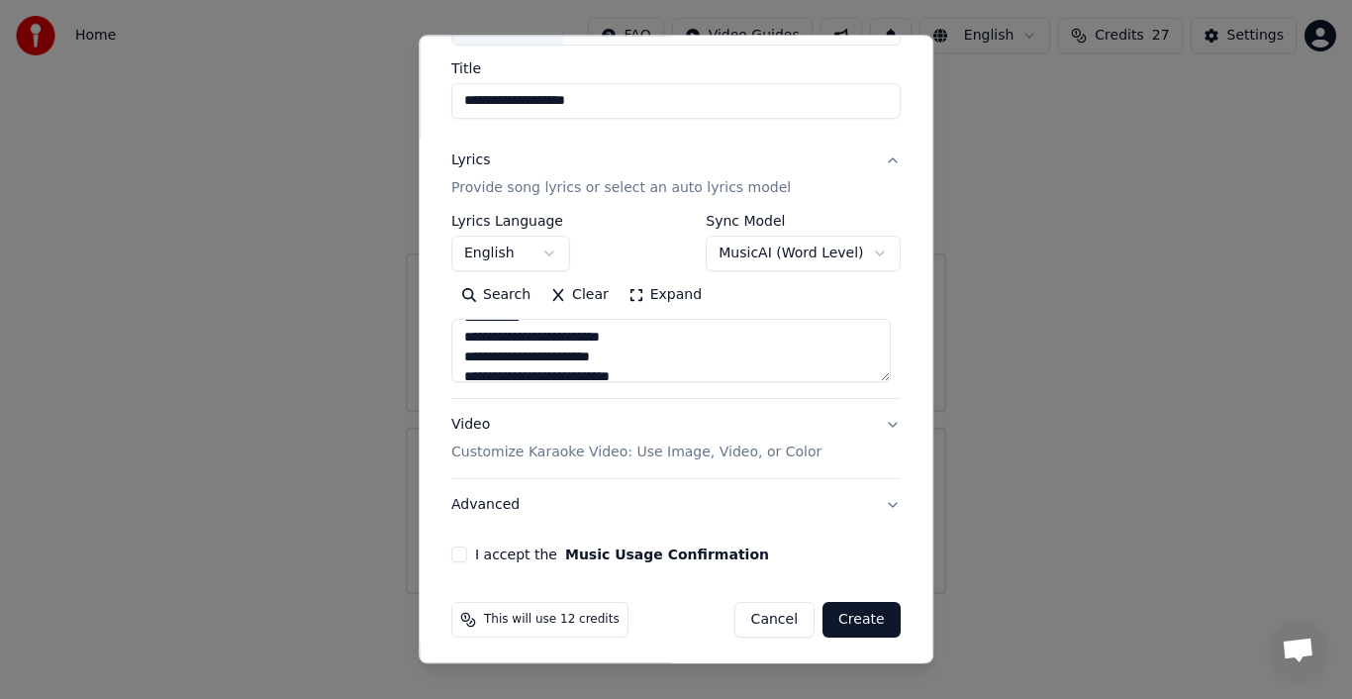
scroll to position [152, 0]
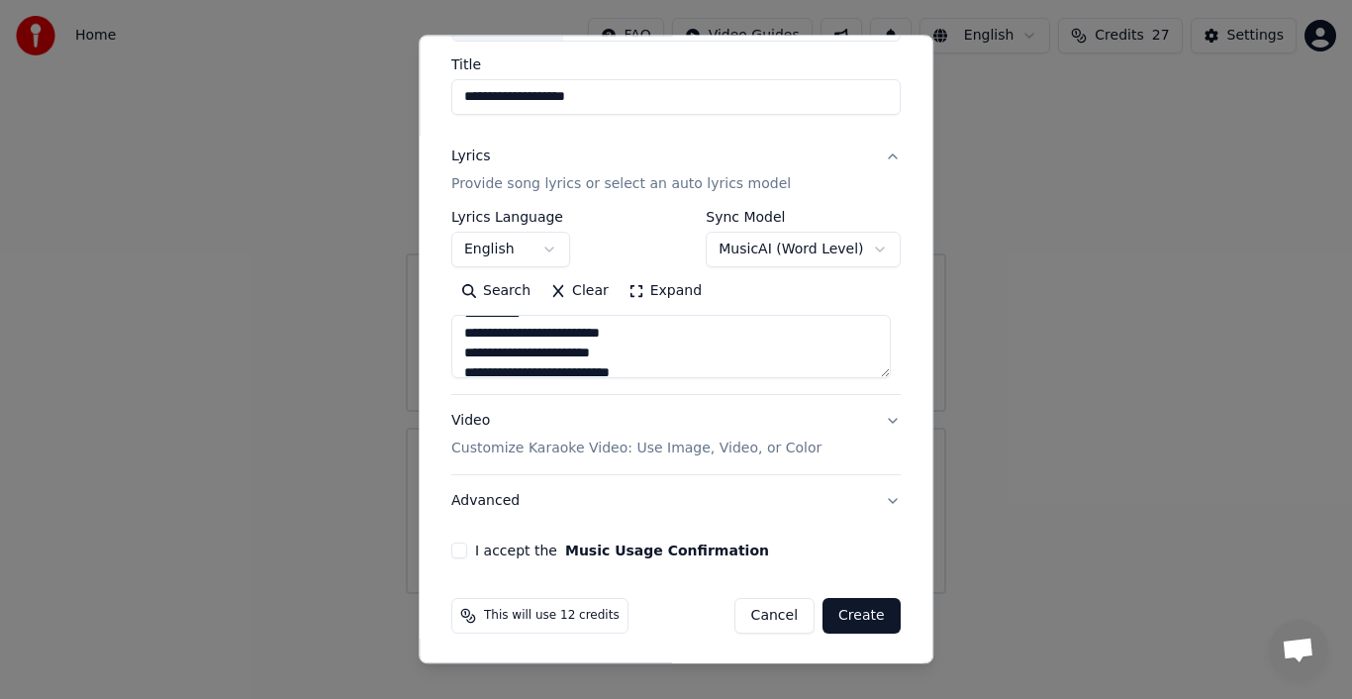
click at [489, 497] on button "Advanced" at bounding box center [675, 500] width 449 height 51
type textarea "**********"
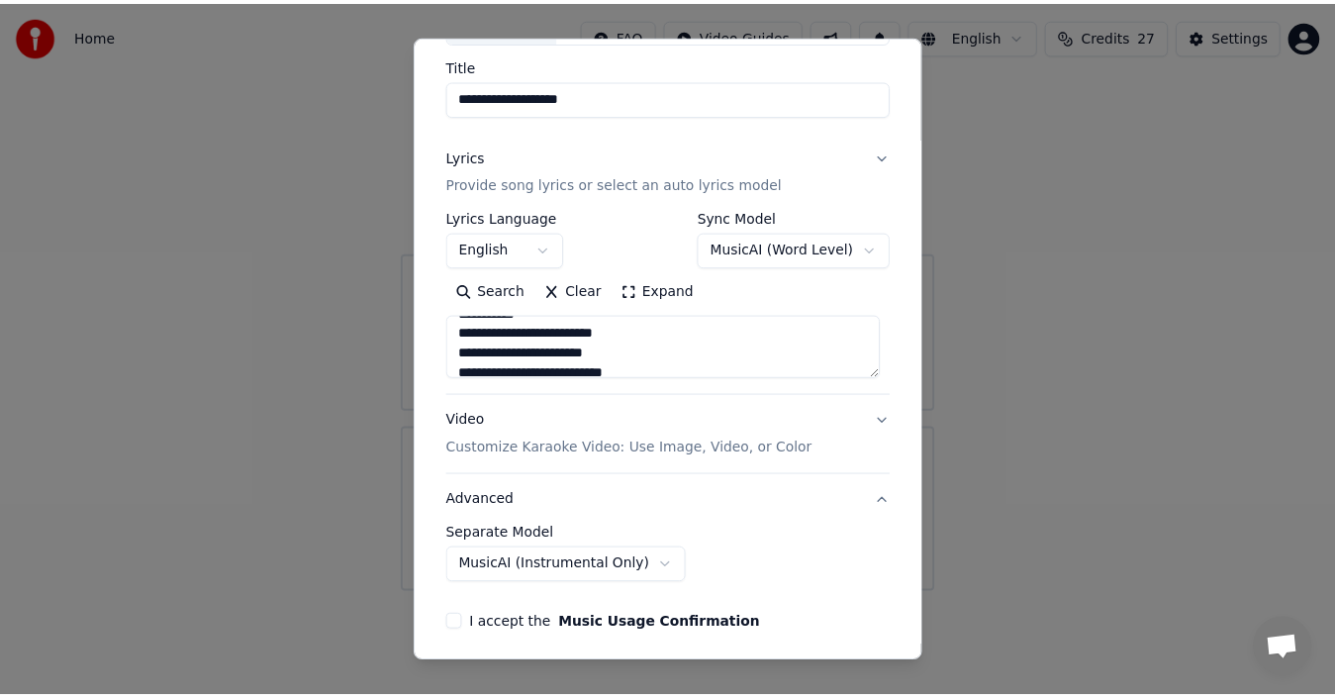
scroll to position [42, 0]
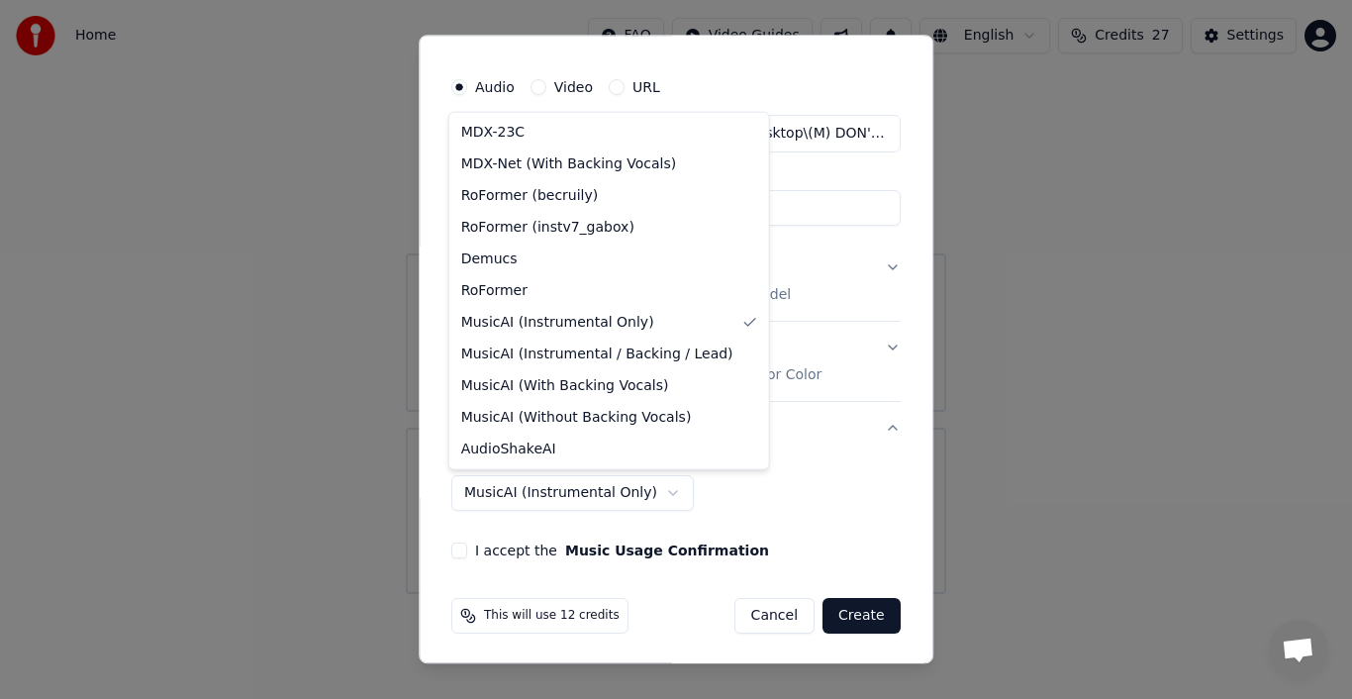
click at [590, 491] on body "**********" at bounding box center [676, 297] width 1352 height 594
select select "**********"
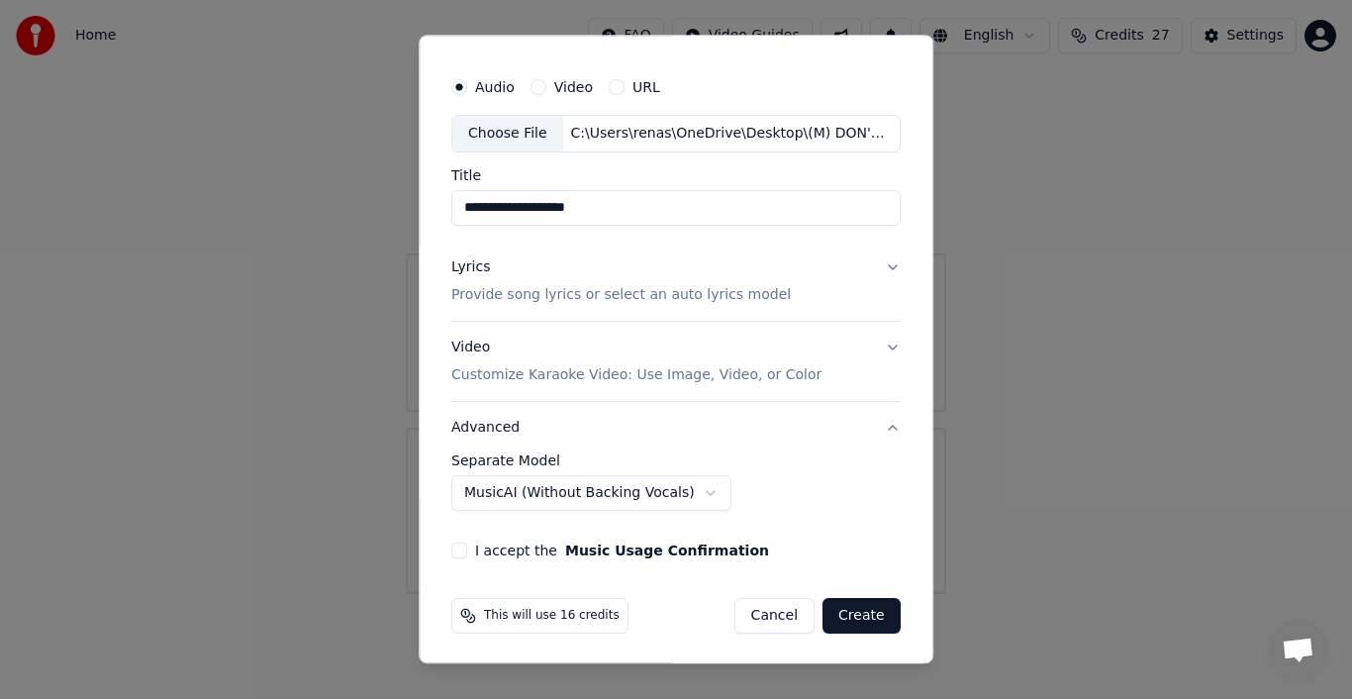
click at [453, 547] on button "I accept the Music Usage Confirmation" at bounding box center [459, 550] width 16 height 16
click at [848, 613] on button "Create" at bounding box center [861, 616] width 78 height 36
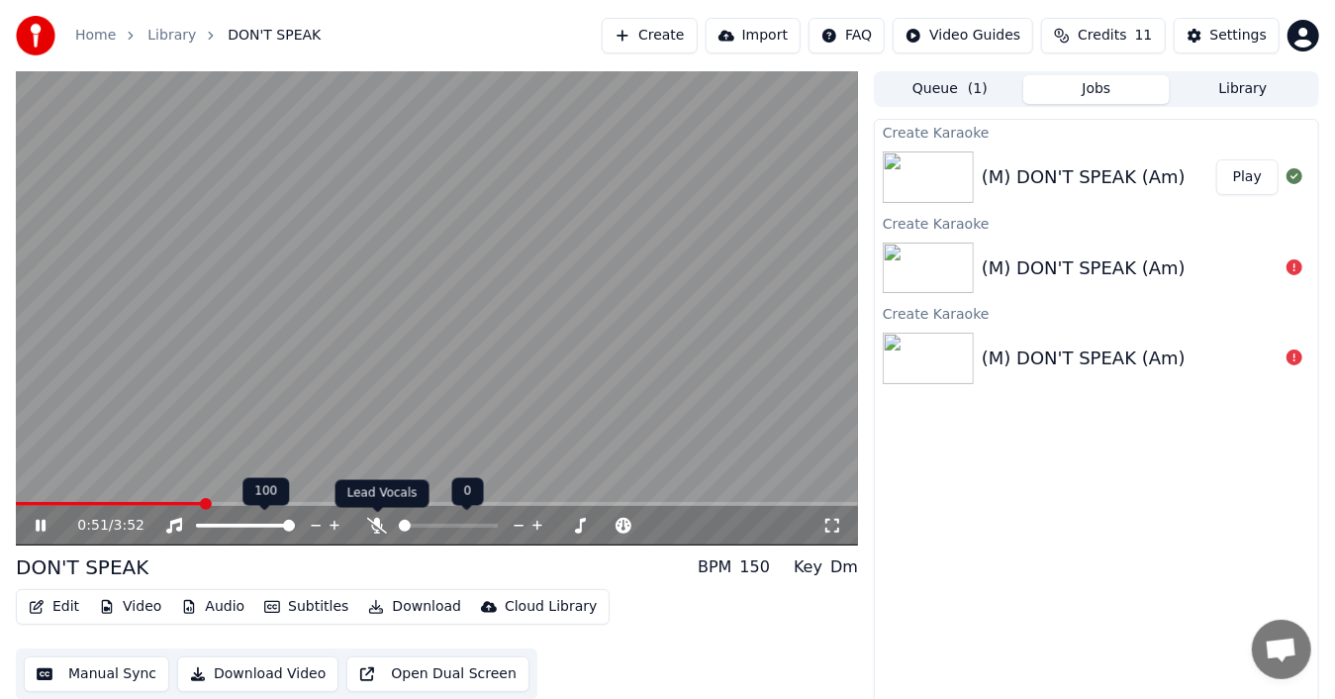
click at [372, 520] on icon at bounding box center [377, 526] width 20 height 16
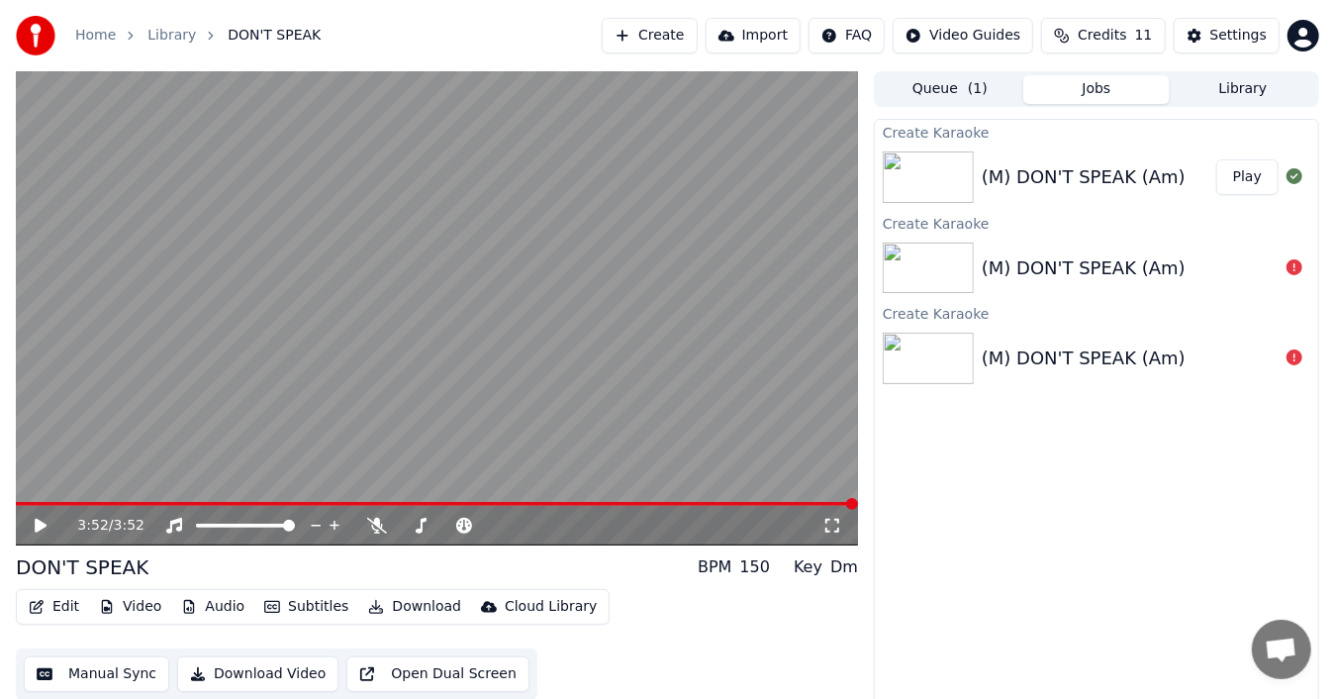
click at [369, 609] on icon "button" at bounding box center [376, 607] width 14 height 14
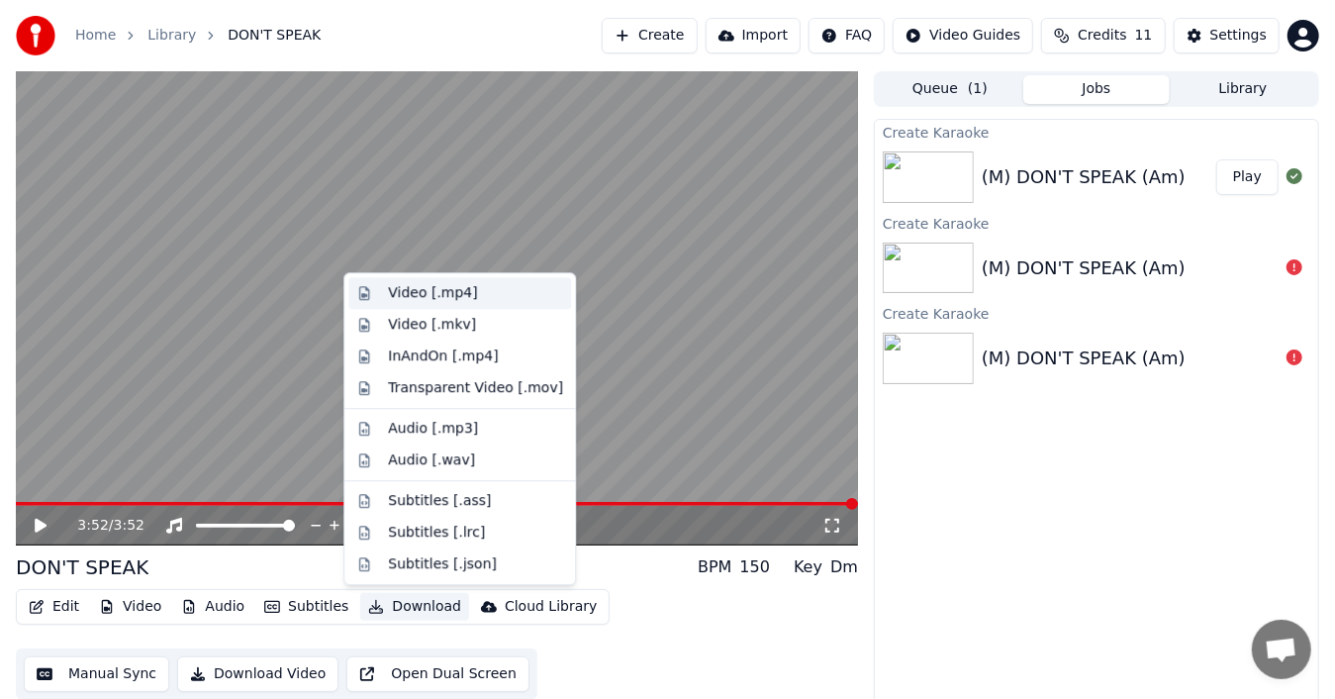
click at [445, 289] on div "Video [.mp4]" at bounding box center [432, 293] width 89 height 20
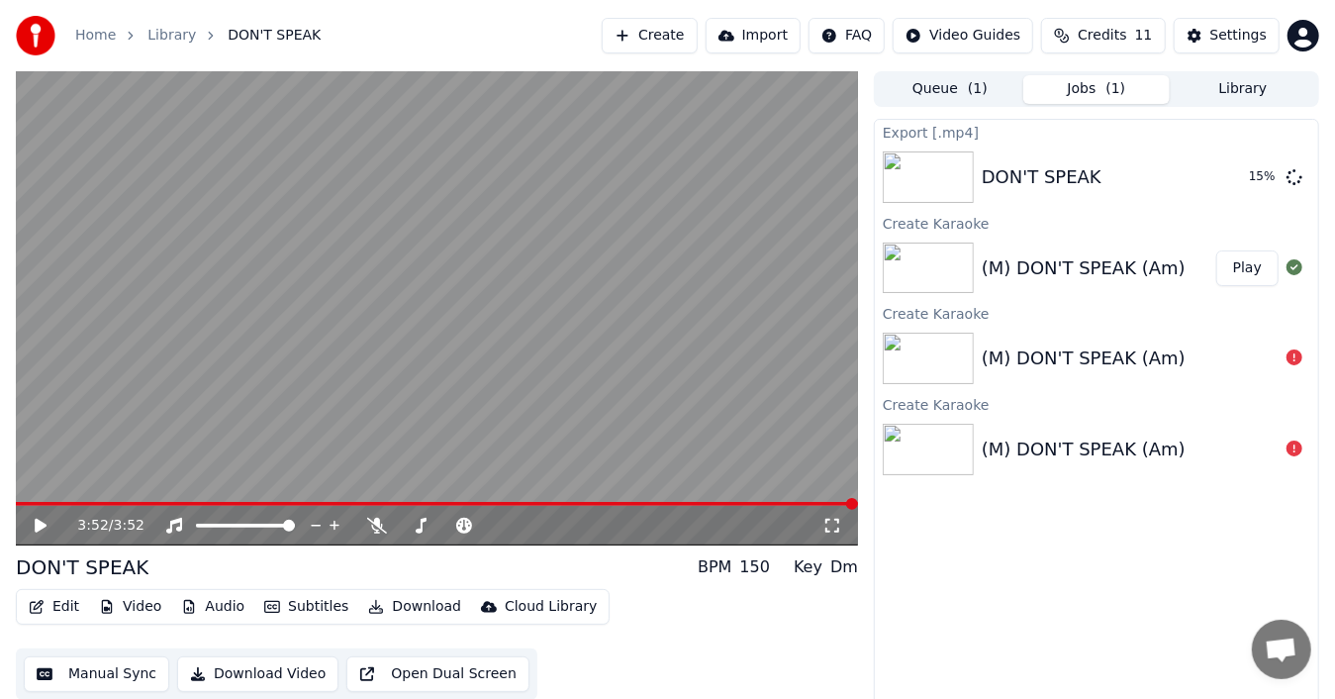
click at [1242, 89] on button "Library" at bounding box center [1243, 89] width 146 height 29
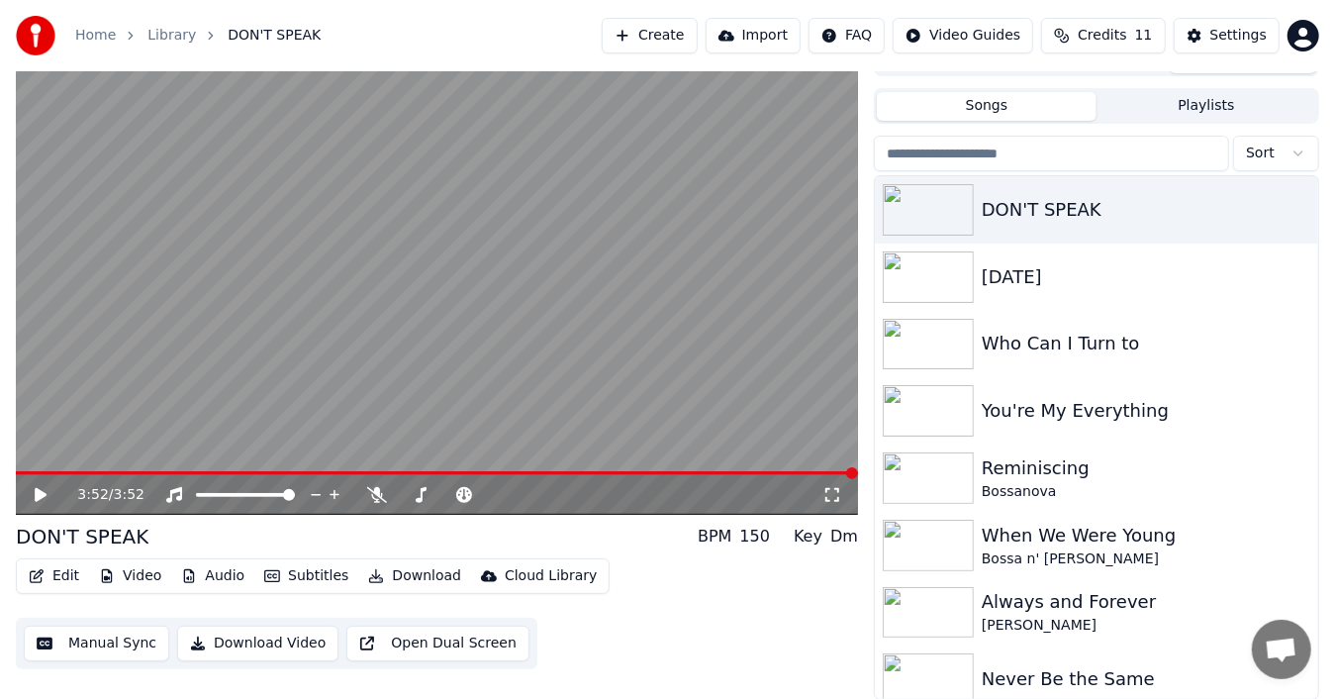
click at [972, 122] on div "Songs Playlists" at bounding box center [1096, 106] width 445 height 36
click at [975, 113] on button "Songs" at bounding box center [987, 106] width 220 height 29
click at [978, 103] on button "Songs" at bounding box center [987, 106] width 220 height 29
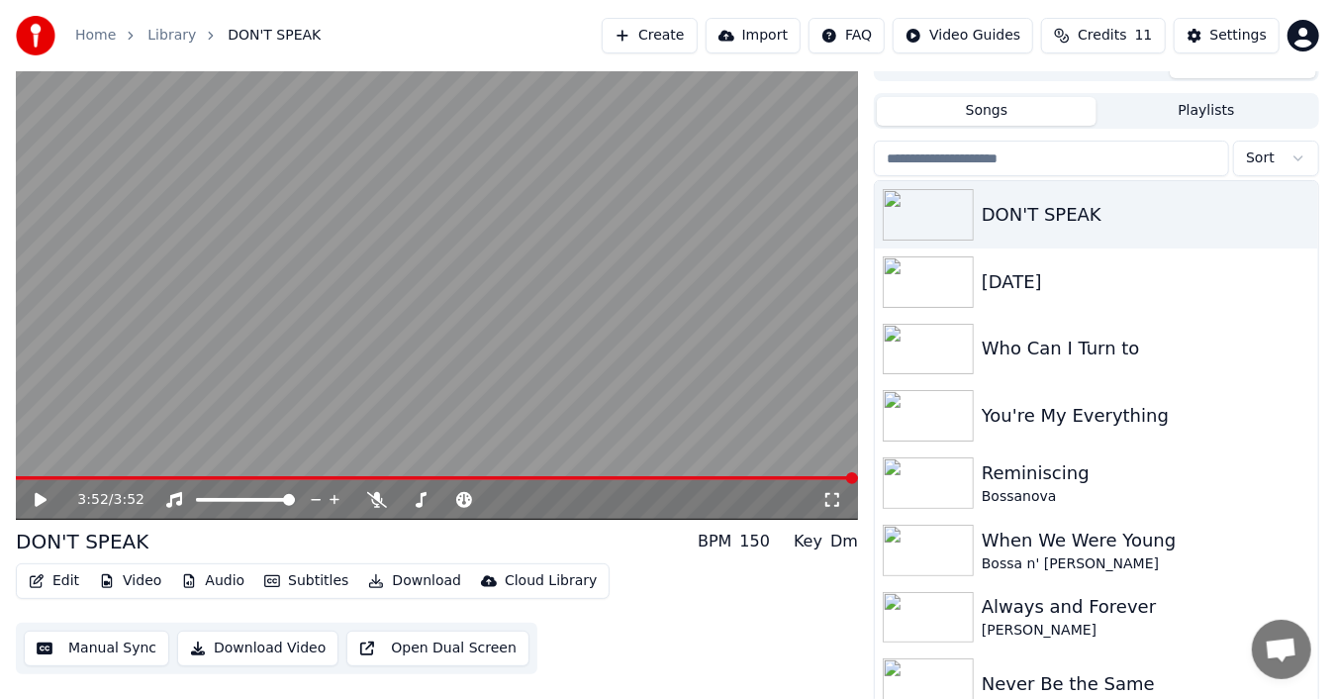
click at [1196, 102] on button "Playlists" at bounding box center [1207, 111] width 220 height 29
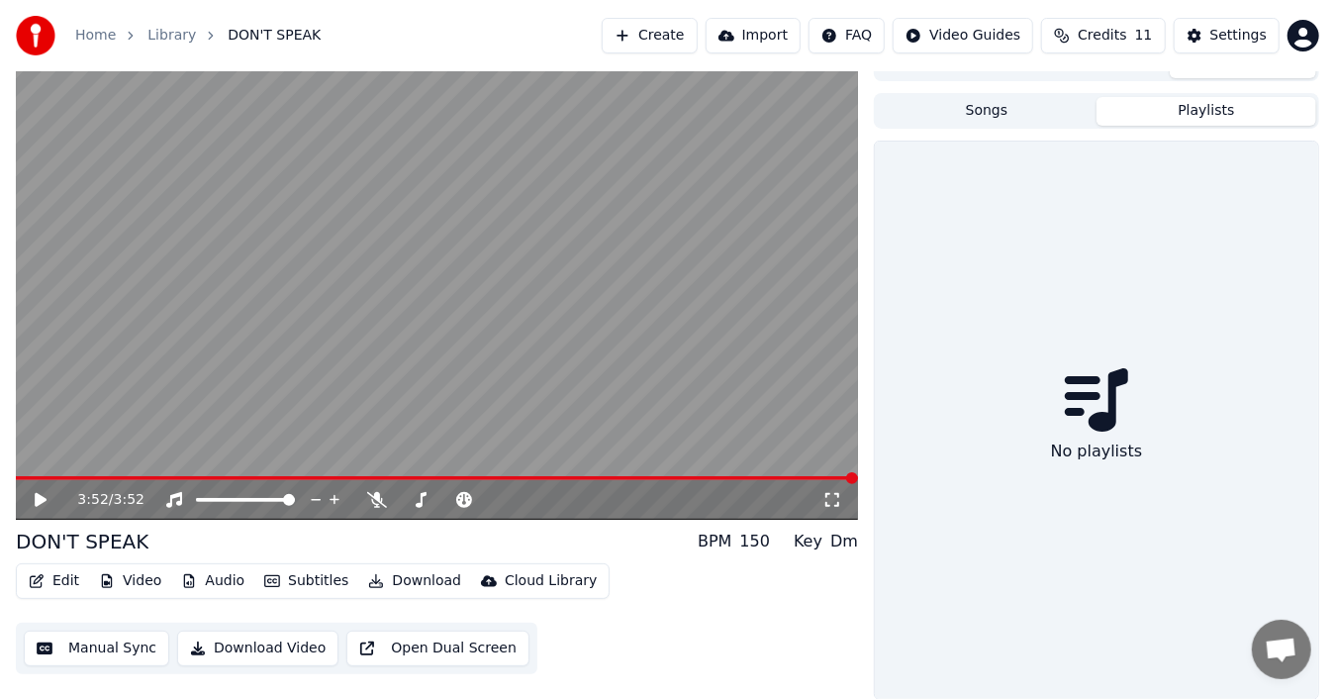
click at [1000, 110] on button "Songs" at bounding box center [987, 111] width 220 height 29
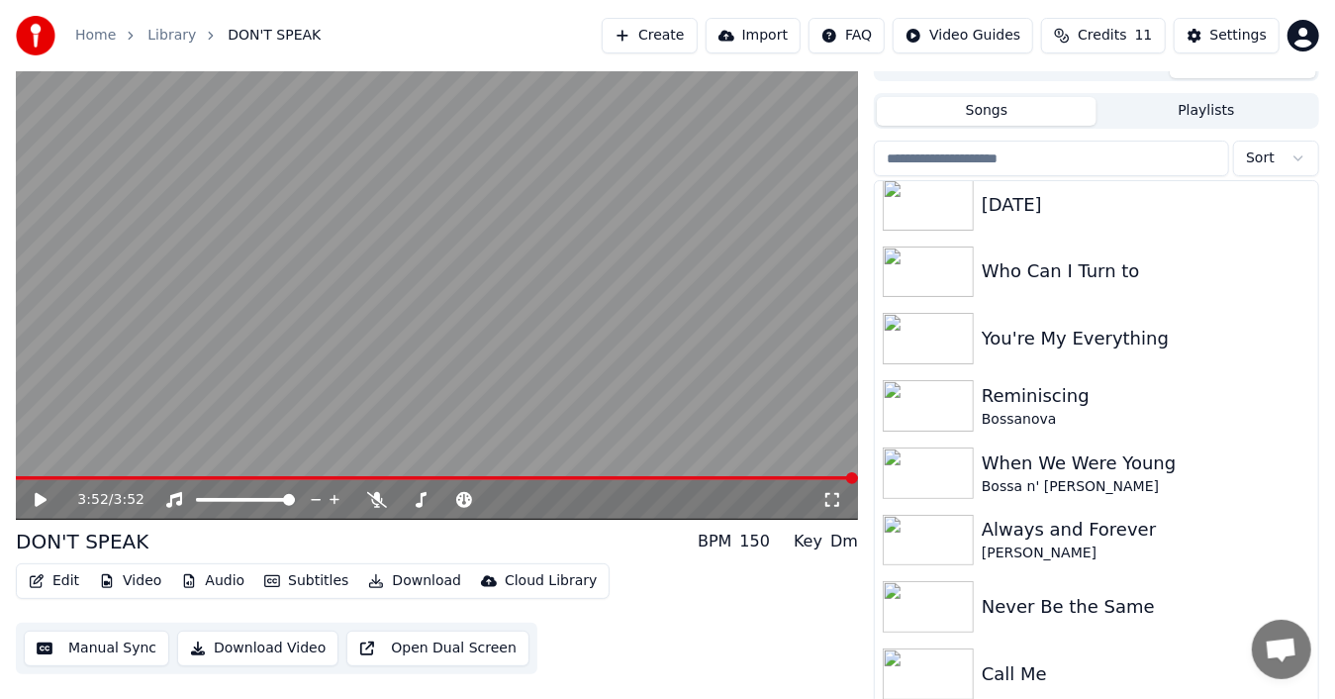
scroll to position [0, 0]
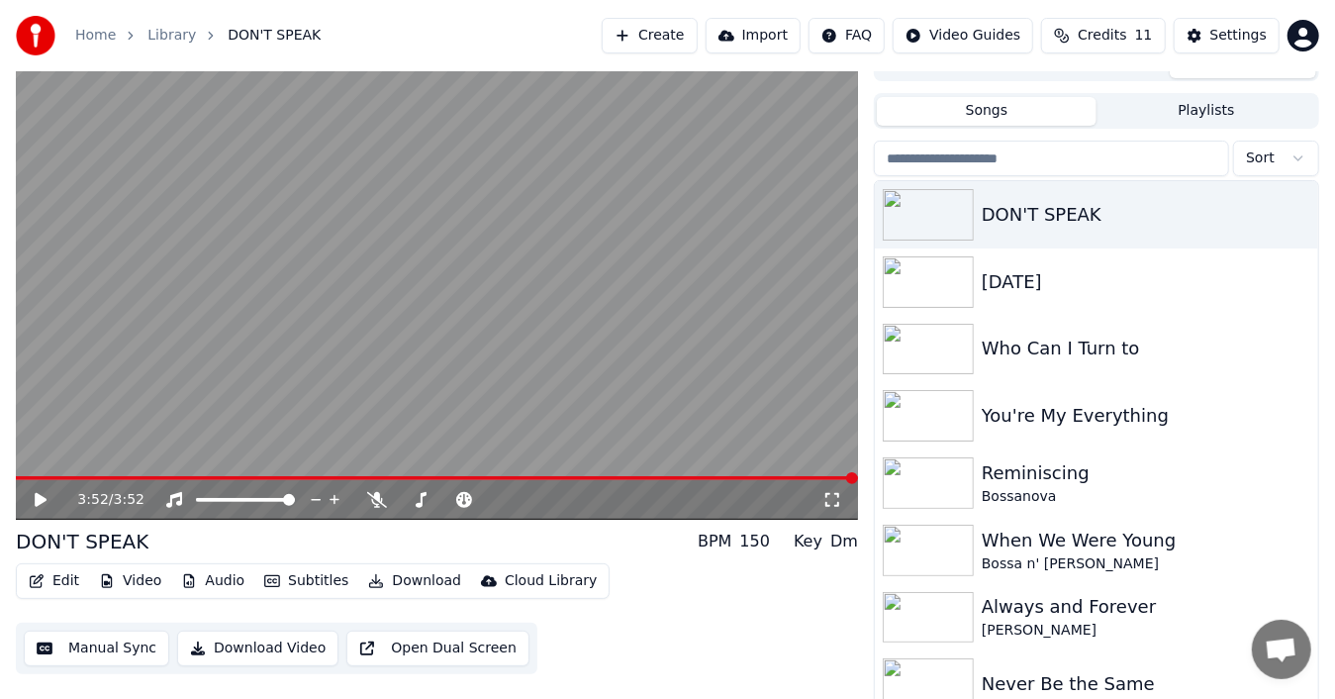
click at [610, 559] on div "DON'T SPEAK BPM 150 Key Dm Edit Video Audio Subtitles Download Cloud Library Ma…" at bounding box center [437, 601] width 842 height 146
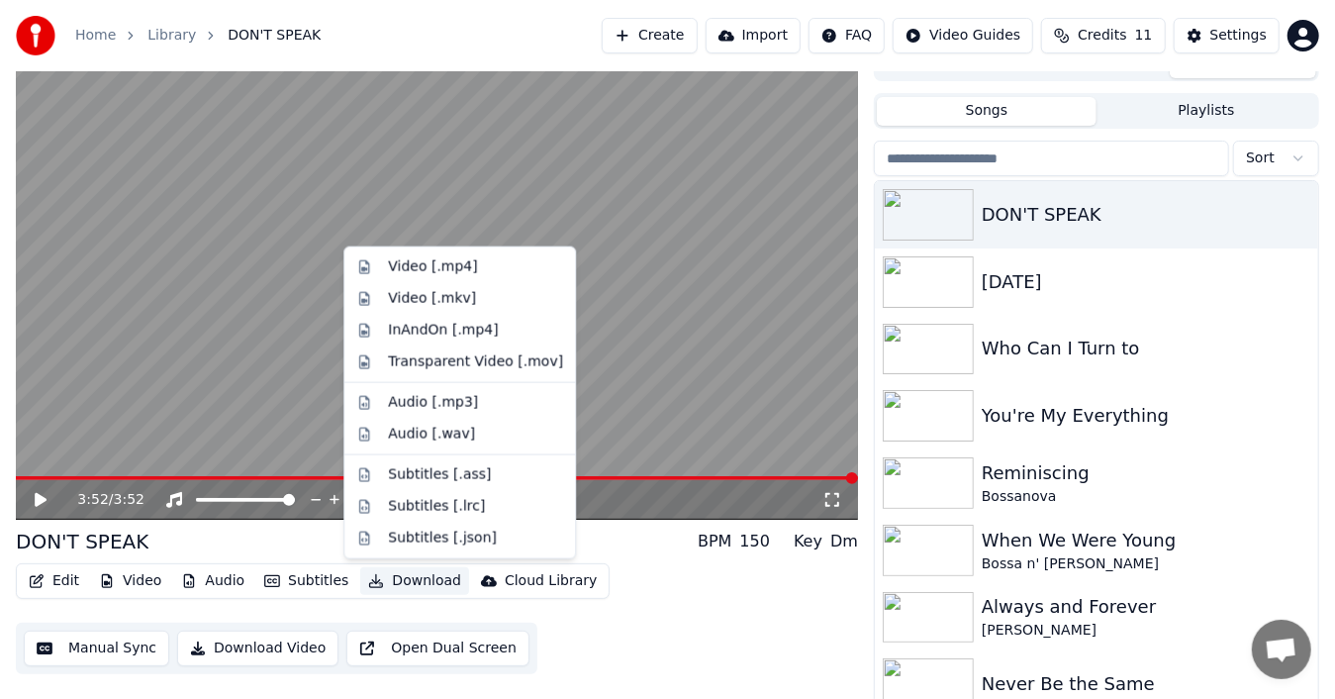
click at [406, 576] on button "Download" at bounding box center [414, 581] width 109 height 28
click at [422, 267] on div "Video [.mp4]" at bounding box center [432, 267] width 89 height 20
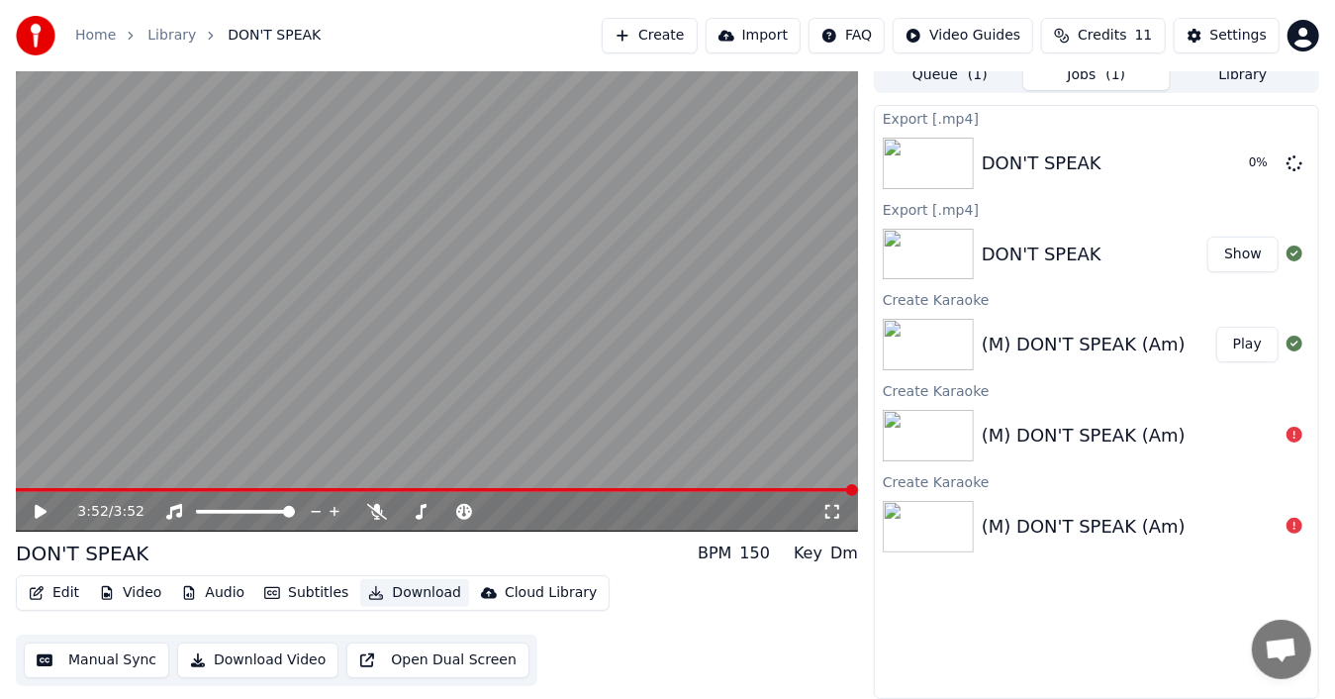
scroll to position [14, 0]
click at [1251, 256] on button "Show" at bounding box center [1243, 255] width 71 height 36
